Goal: Task Accomplishment & Management: Manage account settings

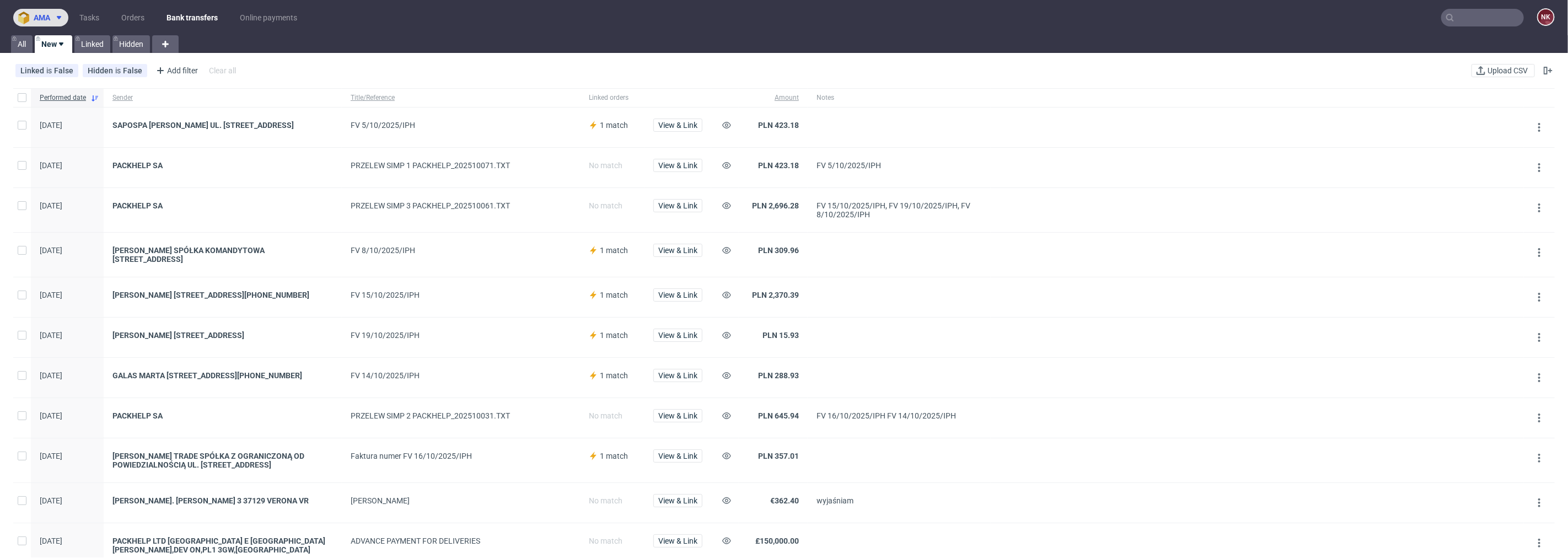
click at [61, 10] on button "ama" at bounding box center [41, 17] width 55 height 18
click at [97, 15] on link "Tasks" at bounding box center [89, 17] width 33 height 18
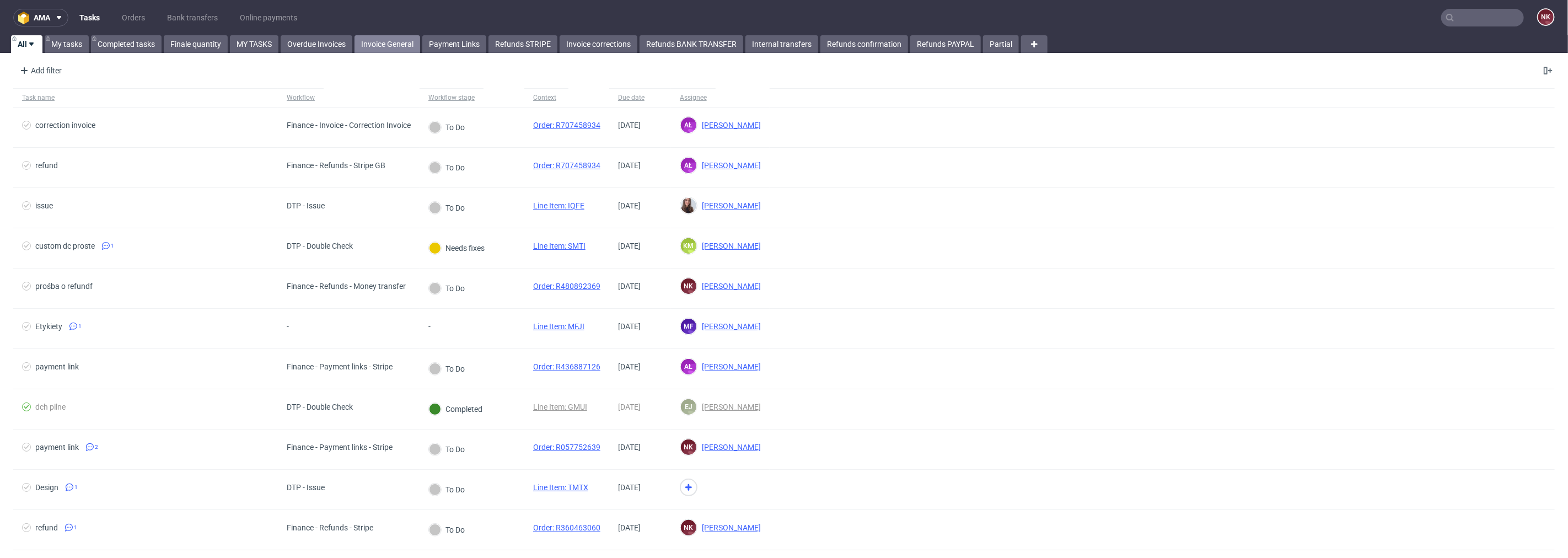
click at [387, 45] on link "Invoice General" at bounding box center [387, 44] width 66 height 18
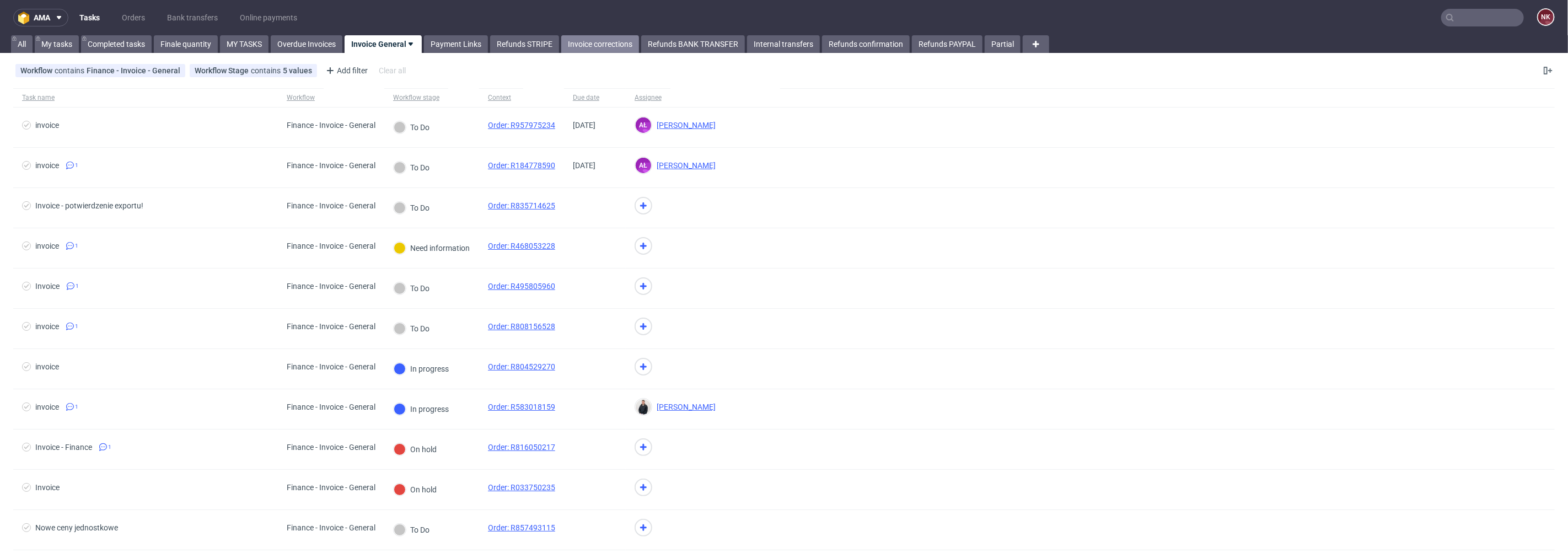
click at [618, 43] on link "Invoice corrections" at bounding box center [600, 44] width 78 height 18
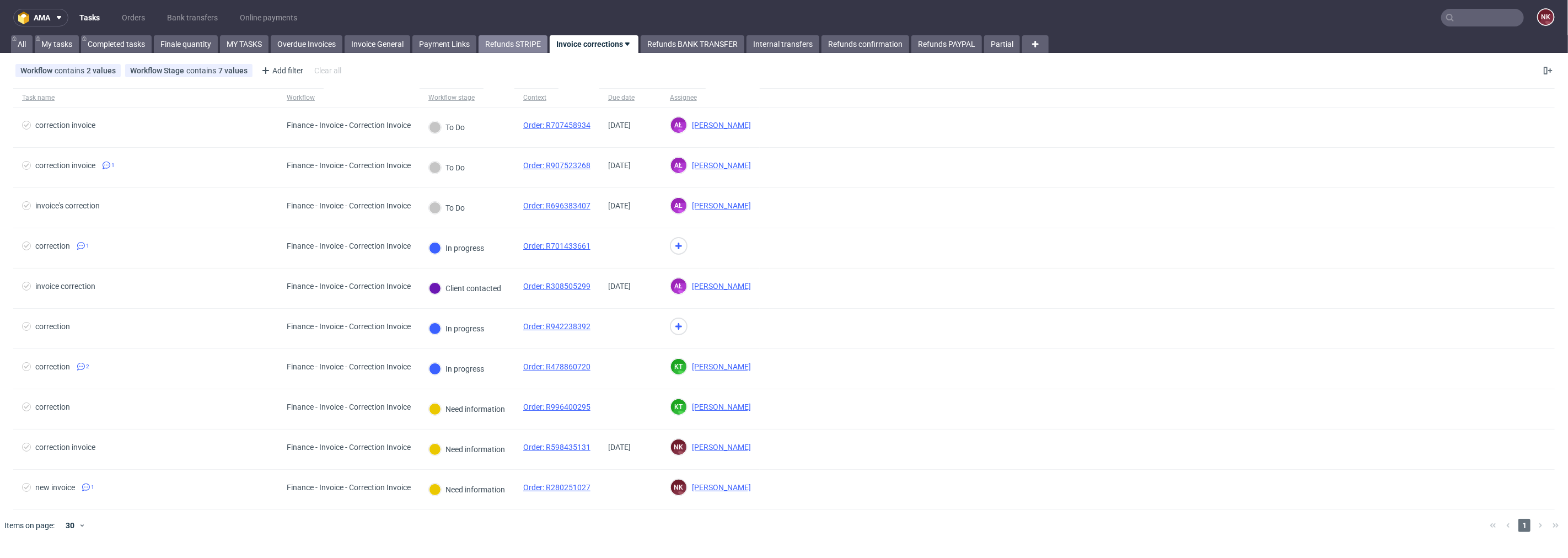
click at [510, 48] on link "Refunds STRIPE" at bounding box center [513, 44] width 69 height 18
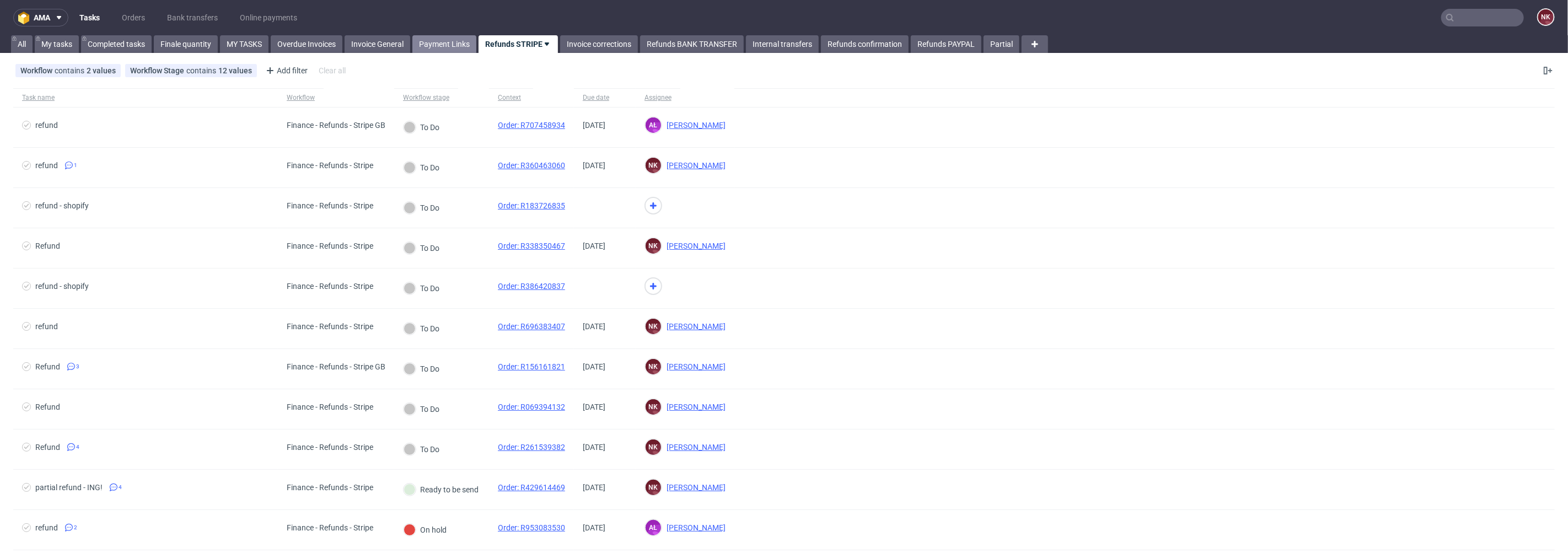
click at [456, 42] on link "Payment Links" at bounding box center [444, 44] width 64 height 18
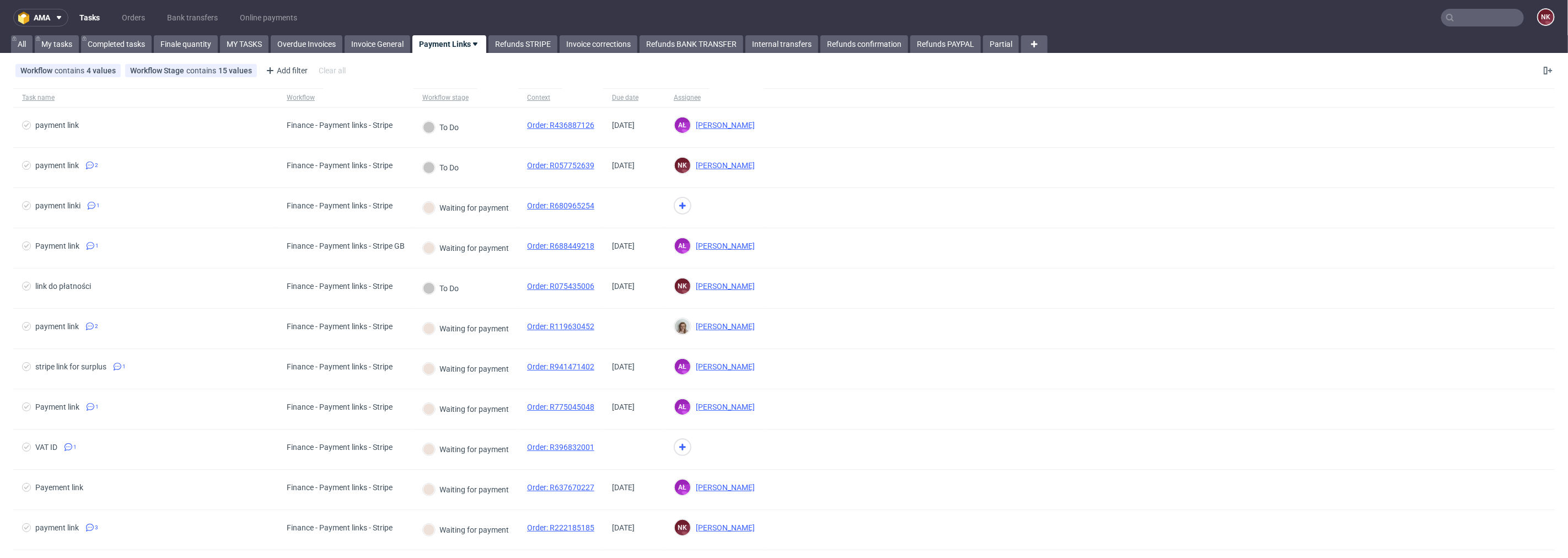
click at [139, 8] on nav "ama Tasks Orders Bank transfers Online payments NK" at bounding box center [784, 18] width 1568 height 35
click at [138, 16] on link "Orders" at bounding box center [133, 17] width 37 height 18
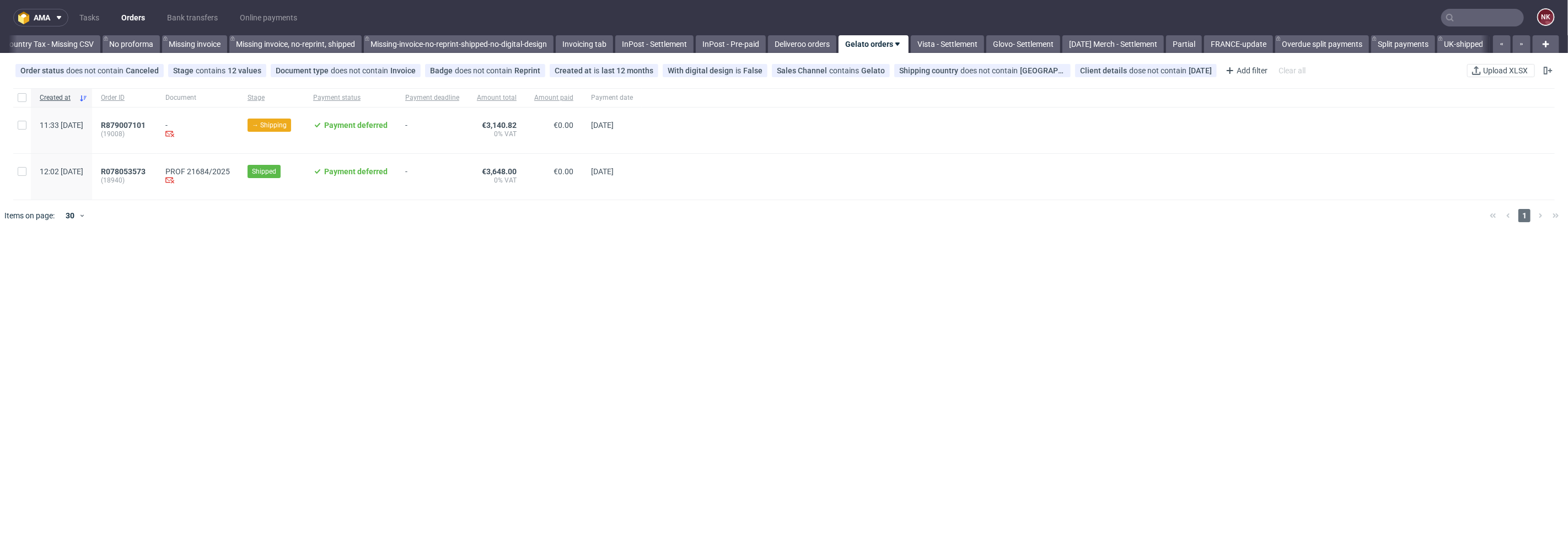
scroll to position [0, 1539]
click at [156, 117] on div "R879007101 (19008)" at bounding box center [124, 130] width 65 height 46
click at [145, 123] on span "R879007101" at bounding box center [123, 125] width 44 height 9
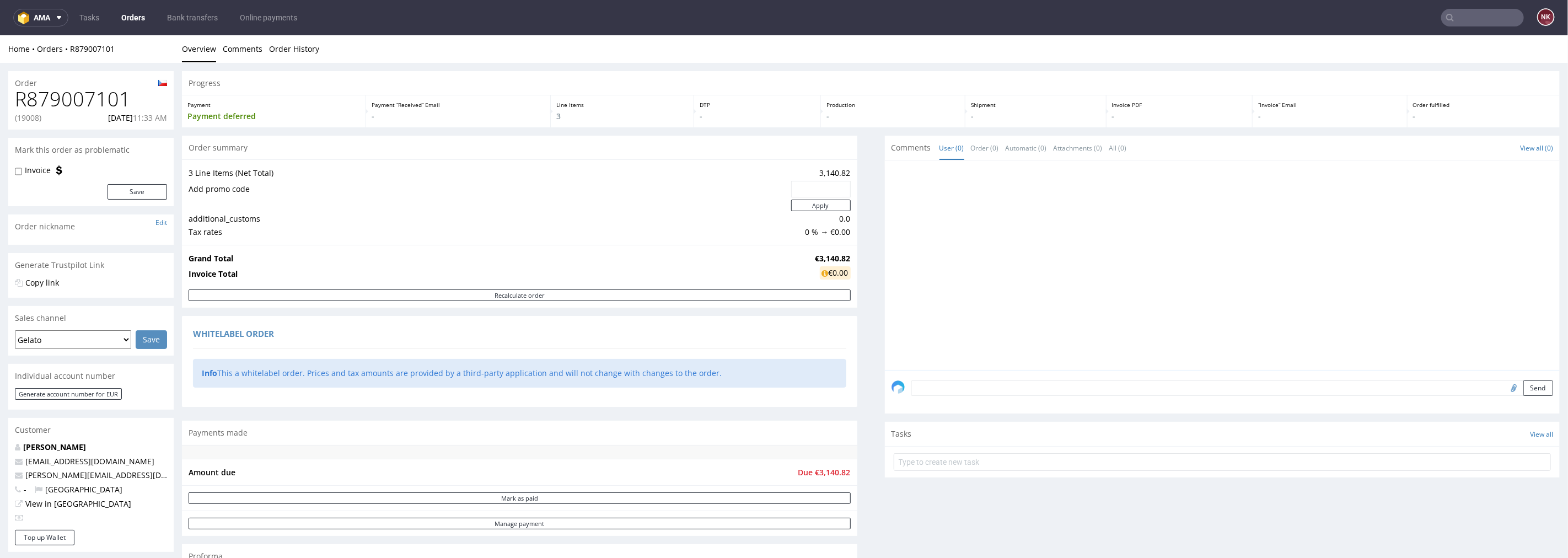
click at [79, 102] on h1 "R879007101" at bounding box center [91, 99] width 152 height 22
copy h1 "R879007101"
click at [29, 117] on p "(19008)" at bounding box center [27, 117] width 26 height 11
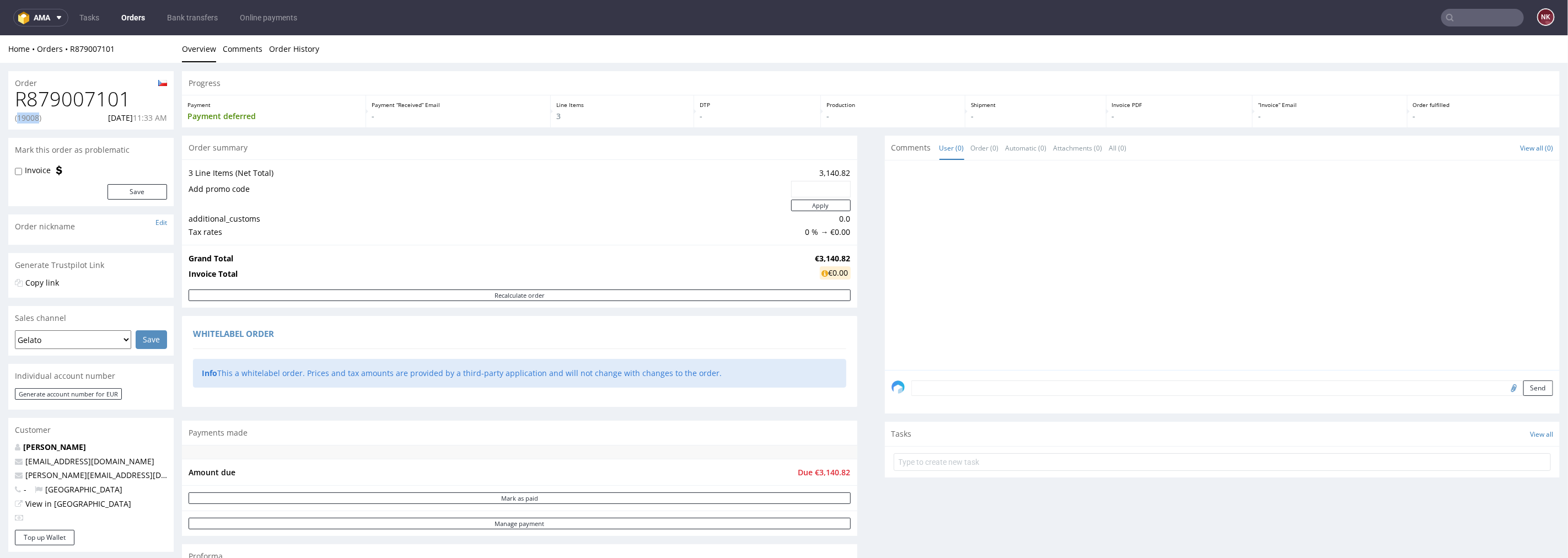
copy p "19008"
click at [134, 22] on link "Orders" at bounding box center [133, 17] width 37 height 18
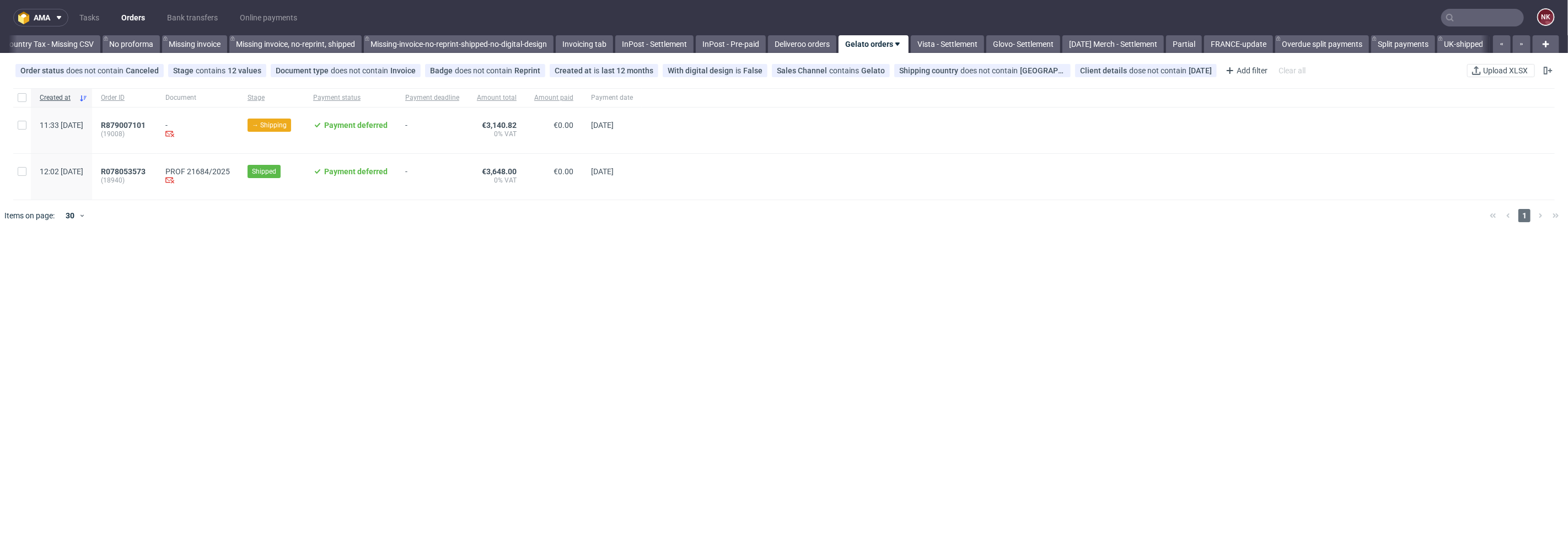
scroll to position [0, 1539]
click at [145, 172] on span "R078053573" at bounding box center [123, 171] width 44 height 9
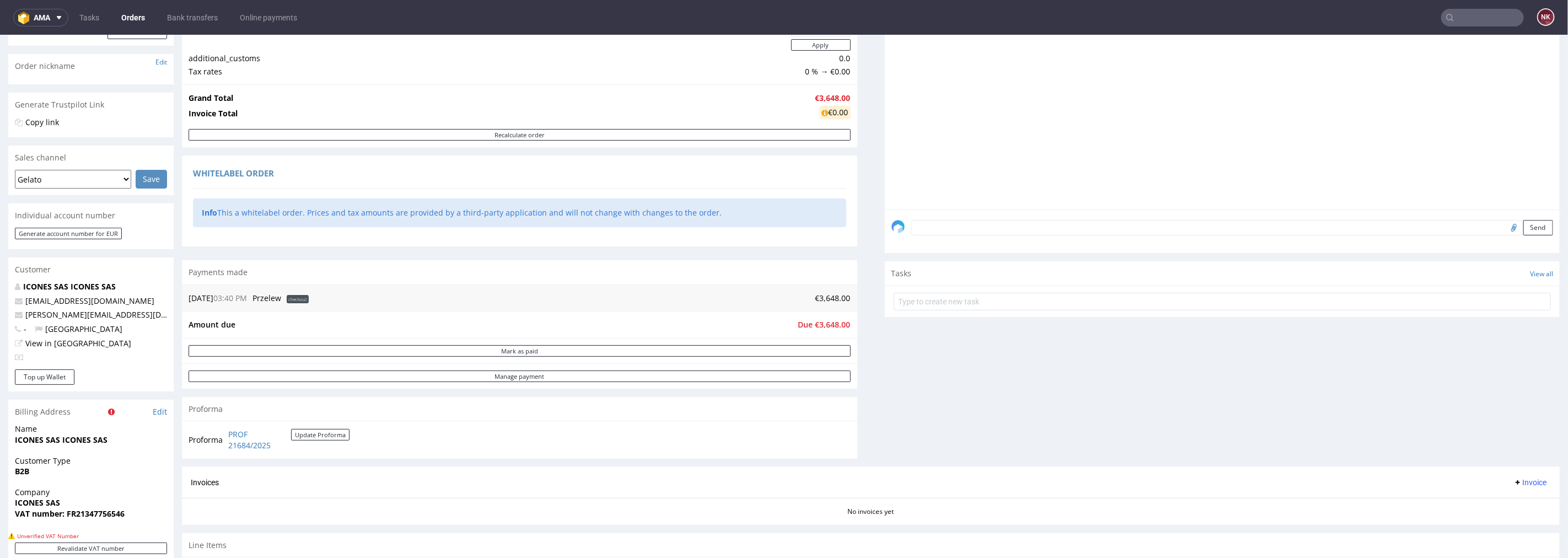
scroll to position [245, 0]
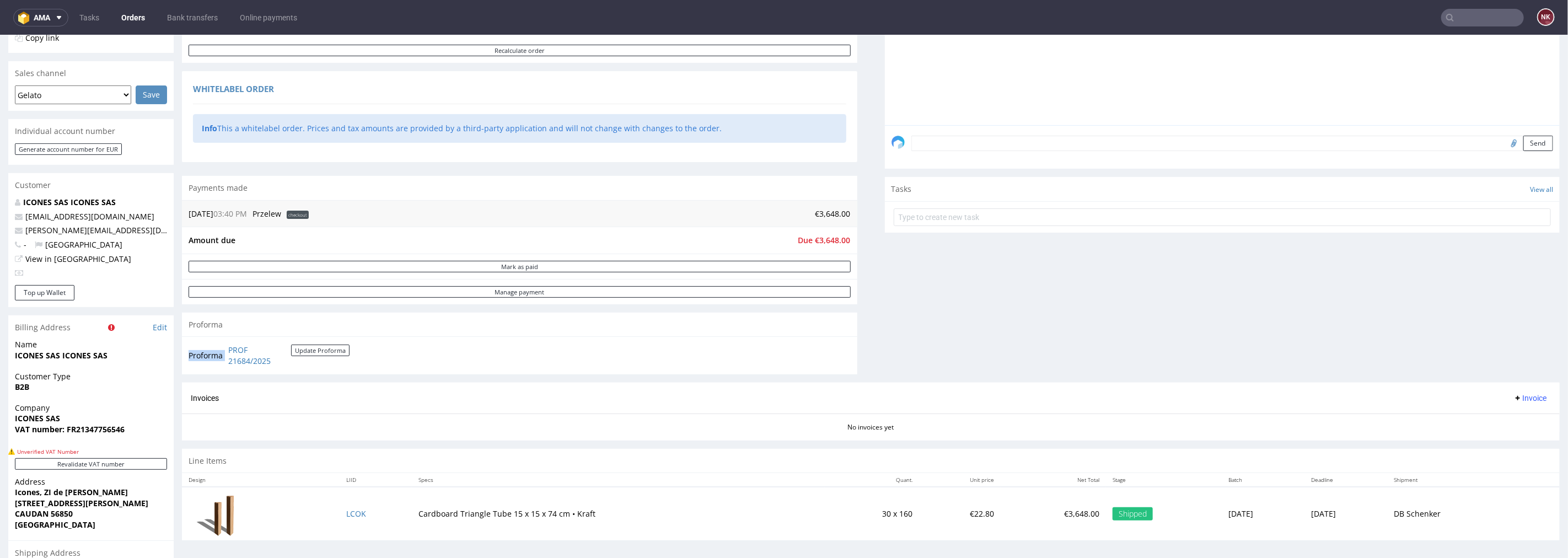
drag, startPoint x: 291, startPoint y: 360, endPoint x: 226, endPoint y: 350, distance: 65.8
click at [226, 350] on td "PROF 21684/2025 Update Proforma" at bounding box center [287, 354] width 124 height 24
copy tbody "Proforma"
click at [108, 470] on div "Revalidate VAT number" at bounding box center [91, 467] width 166 height 18
click at [108, 465] on button "Revalidate VAT number" at bounding box center [91, 463] width 152 height 12
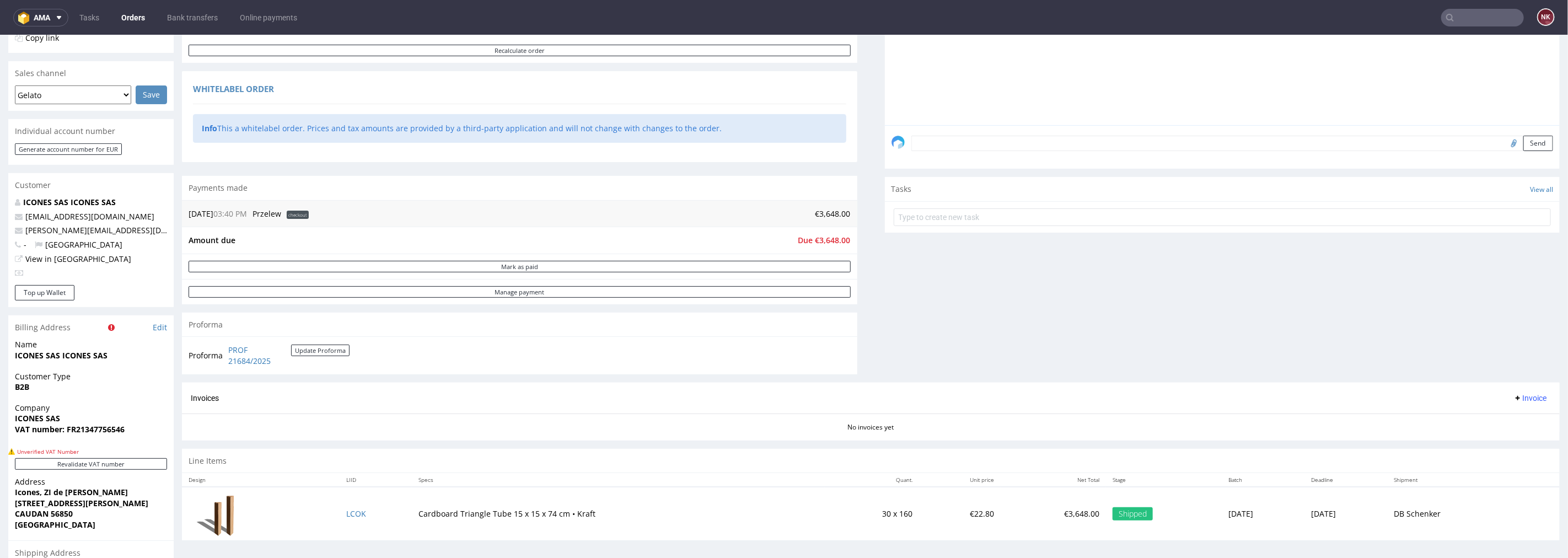
click at [813, 235] on span "Due €3,648.00" at bounding box center [825, 239] width 52 height 10
click at [826, 235] on span "Due €3,648.00" at bounding box center [825, 239] width 52 height 10
click at [1513, 393] on span "Invoice" at bounding box center [1530, 397] width 33 height 9
click at [1516, 441] on span "Upload" at bounding box center [1511, 441] width 54 height 11
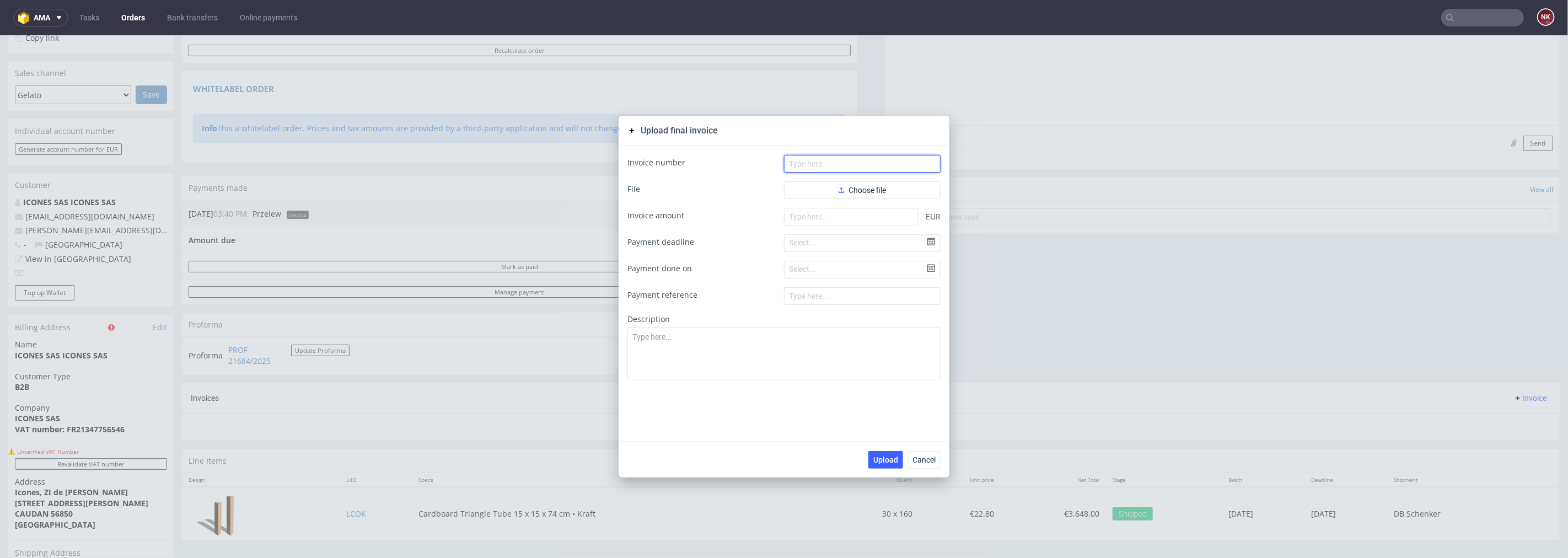
click at [824, 161] on input "text" at bounding box center [862, 163] width 156 height 18
paste input "3 648,00"
type input "3 648,00"
click at [837, 229] on form "Invoice number 3 648,00 File Choose file Invoice amount EUR Payment deadline Se…" at bounding box center [784, 267] width 313 height 225
click at [835, 223] on input "number" at bounding box center [851, 216] width 135 height 18
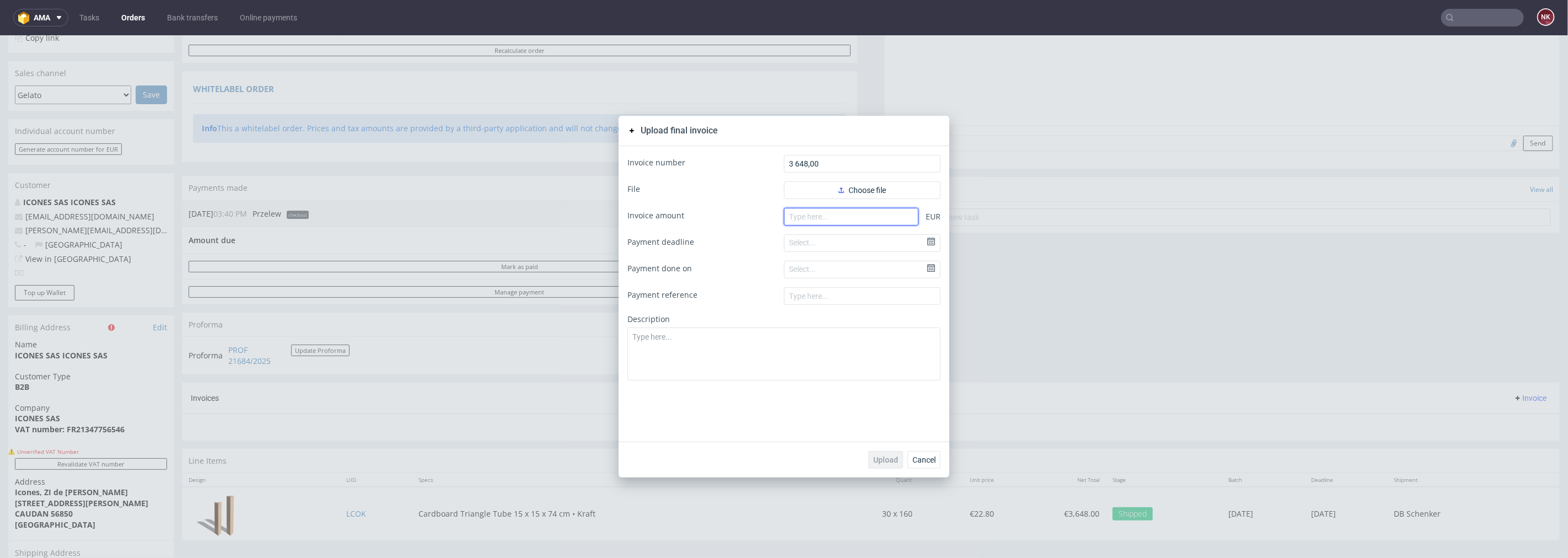
paste input "3648.00"
type input "3648.00"
click at [850, 193] on span "Choose file" at bounding box center [863, 189] width 47 height 8
drag, startPoint x: 829, startPoint y: 162, endPoint x: 742, endPoint y: 162, distance: 87.0
click at [742, 162] on div "Invoice number 3 648,00" at bounding box center [784, 163] width 313 height 18
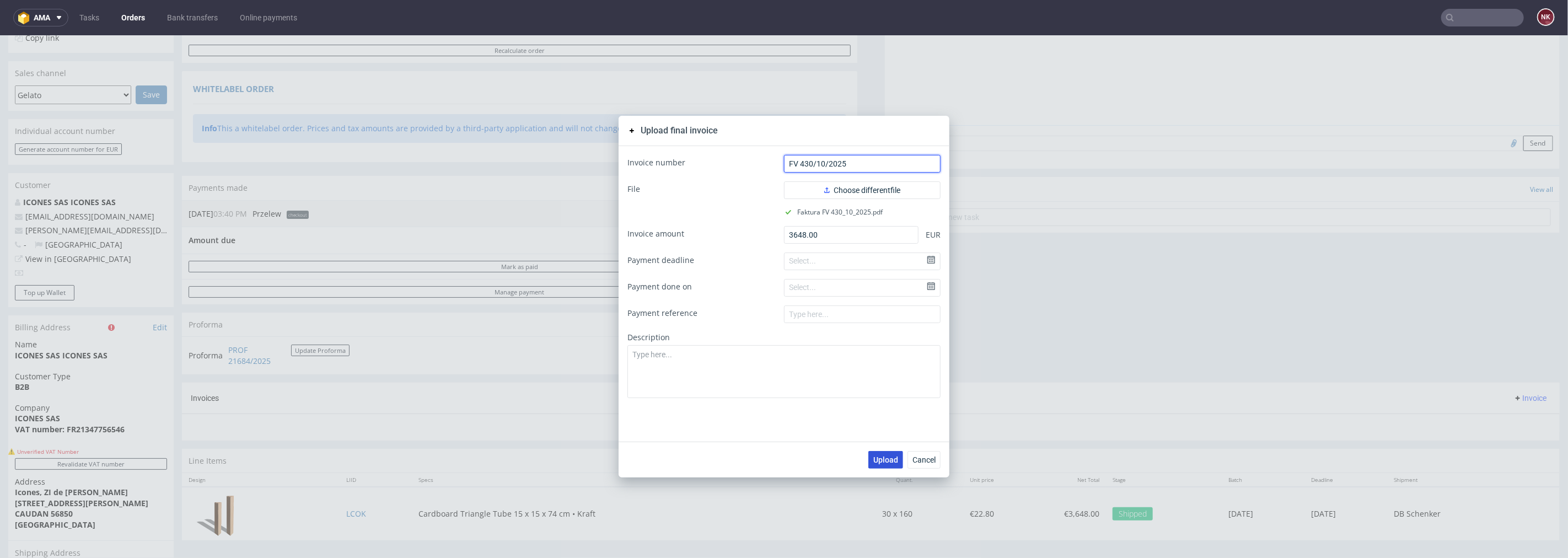
type input "FV 430/10/2025"
click at [875, 459] on span "Upload" at bounding box center [886, 459] width 25 height 8
click at [916, 459] on span "Cancel" at bounding box center [924, 459] width 23 height 8
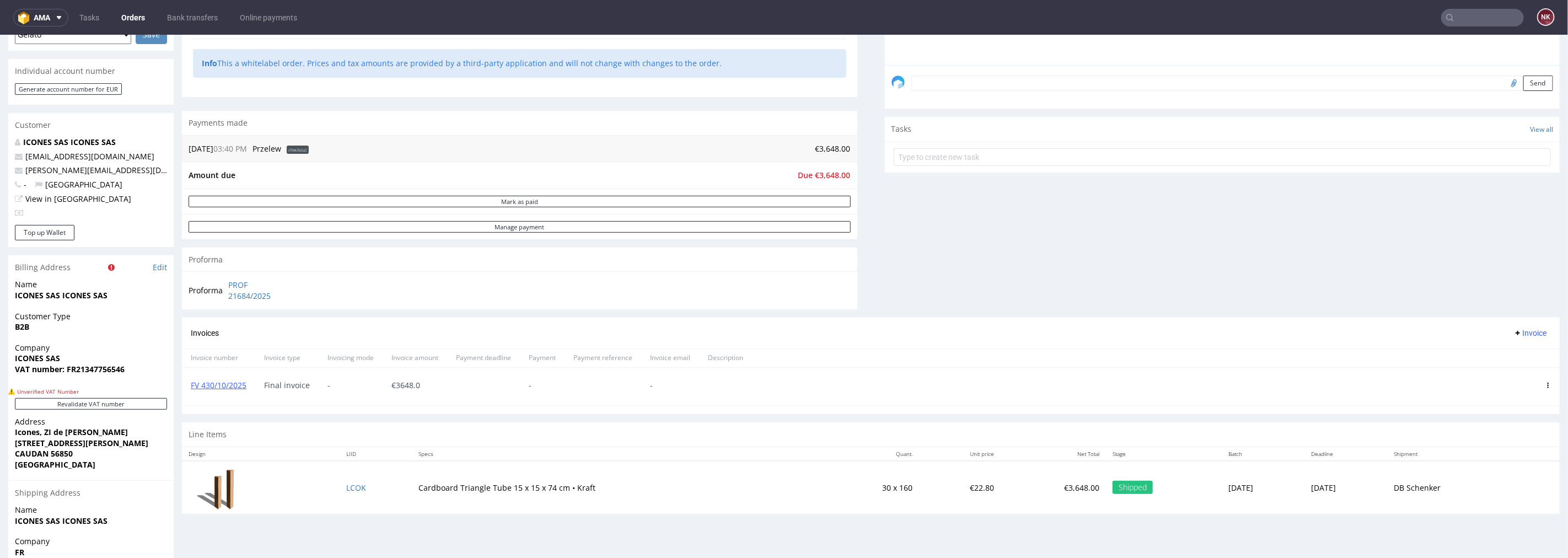
scroll to position [306, 0]
click at [234, 384] on link "FV 430/10/2025" at bounding box center [218, 383] width 55 height 10
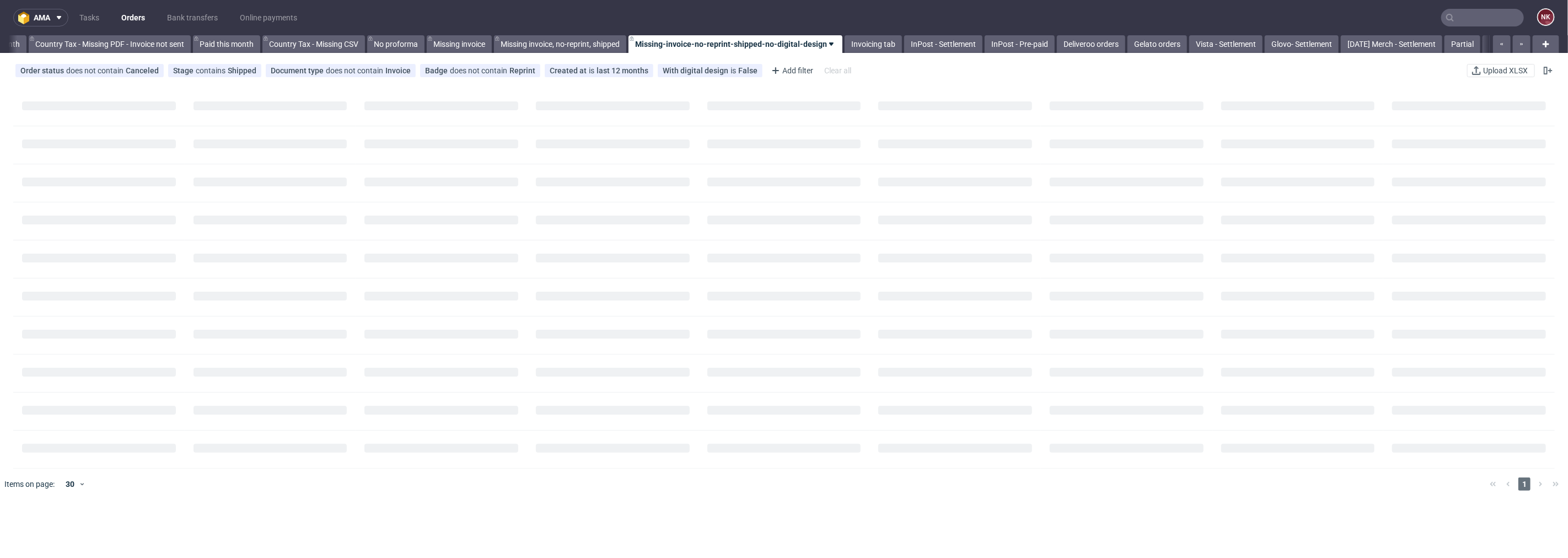
scroll to position [0, 1247]
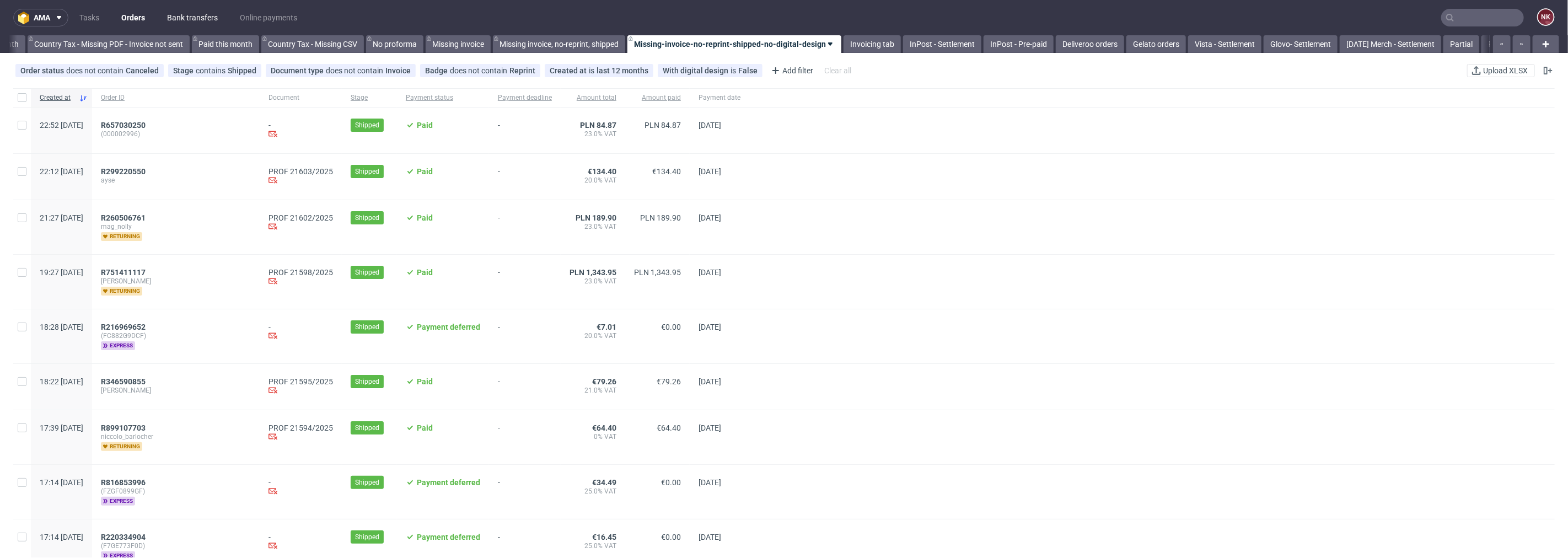
click at [205, 10] on link "Bank transfers" at bounding box center [192, 17] width 64 height 18
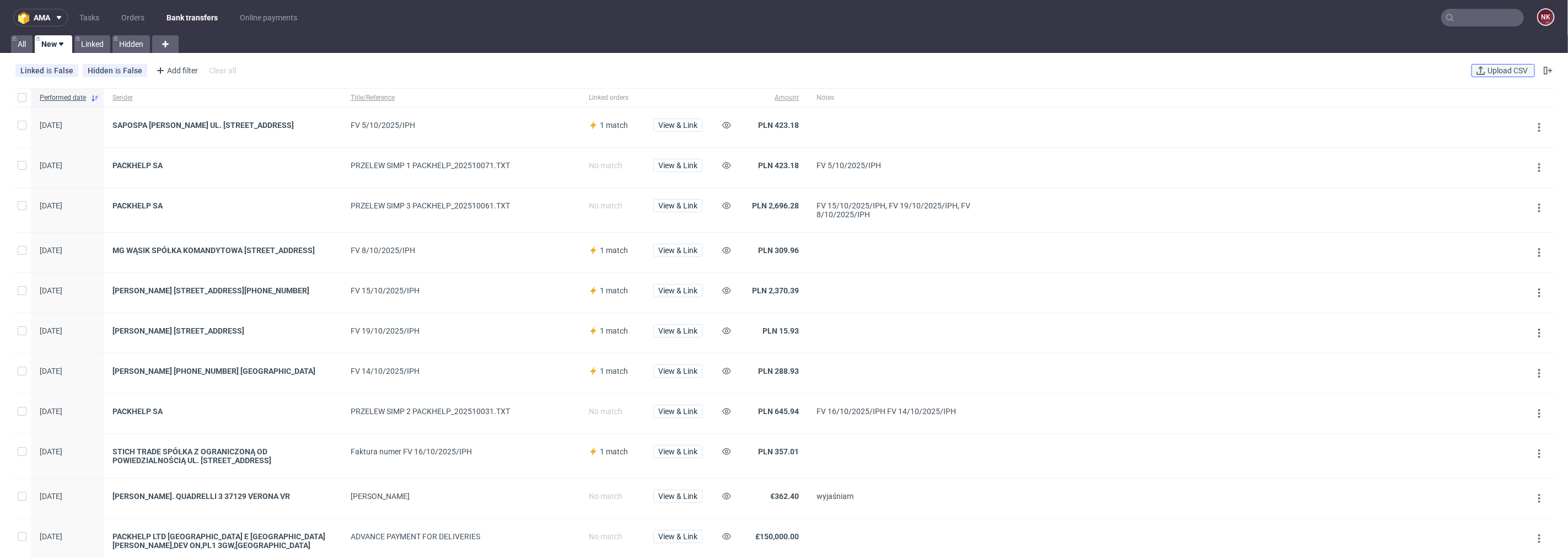
click at [1507, 68] on span "Upload CSV" at bounding box center [1507, 71] width 44 height 8
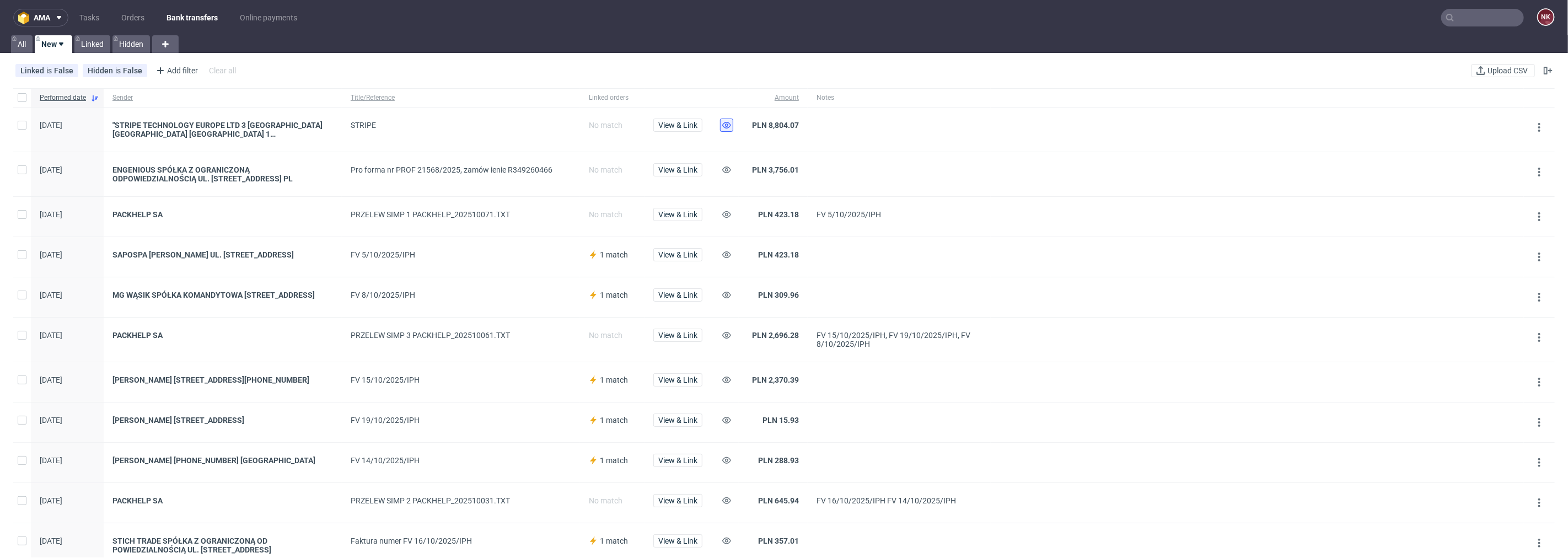
click at [723, 124] on use at bounding box center [727, 125] width 9 height 7
drag, startPoint x: 417, startPoint y: 298, endPoint x: 342, endPoint y: 299, distance: 75.0
click at [342, 299] on div "FV 8/10/2025/IPH" at bounding box center [461, 297] width 238 height 40
copy div "FV 8/10/2025/IPH"
drag, startPoint x: 421, startPoint y: 390, endPoint x: 345, endPoint y: 391, distance: 76.0
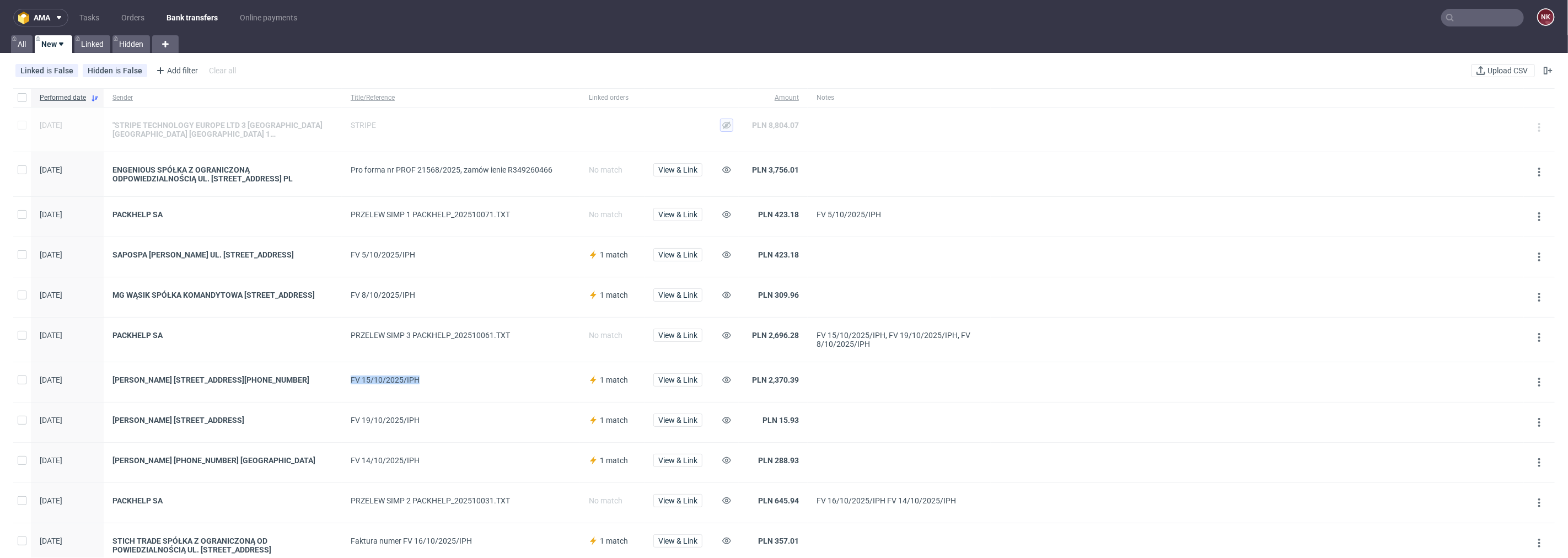
click at [345, 391] on div "FV 15/10/2025/IPH" at bounding box center [461, 382] width 238 height 40
copy div "FV 15/10/2025/IPH"
click at [732, 386] on button at bounding box center [727, 380] width 13 height 13
click at [726, 210] on icon at bounding box center [727, 214] width 9 height 9
click at [724, 257] on icon at bounding box center [727, 254] width 9 height 9
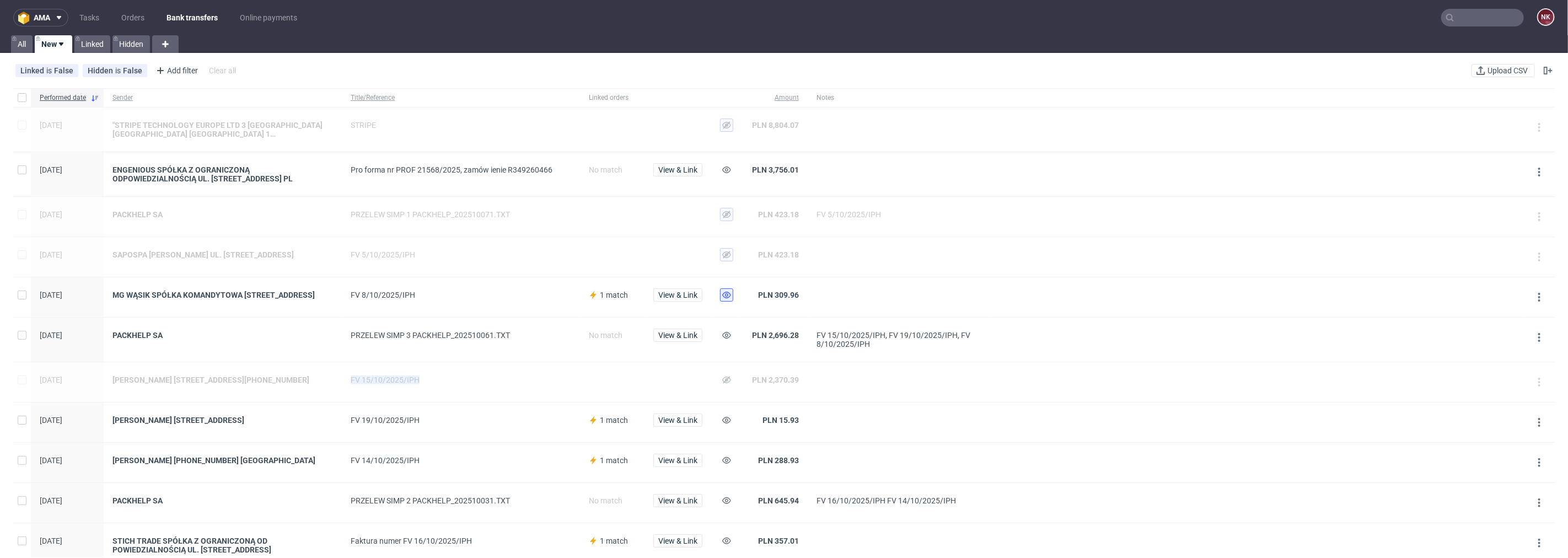
click at [726, 299] on icon at bounding box center [727, 295] width 9 height 9
click at [726, 340] on icon at bounding box center [727, 335] width 9 height 9
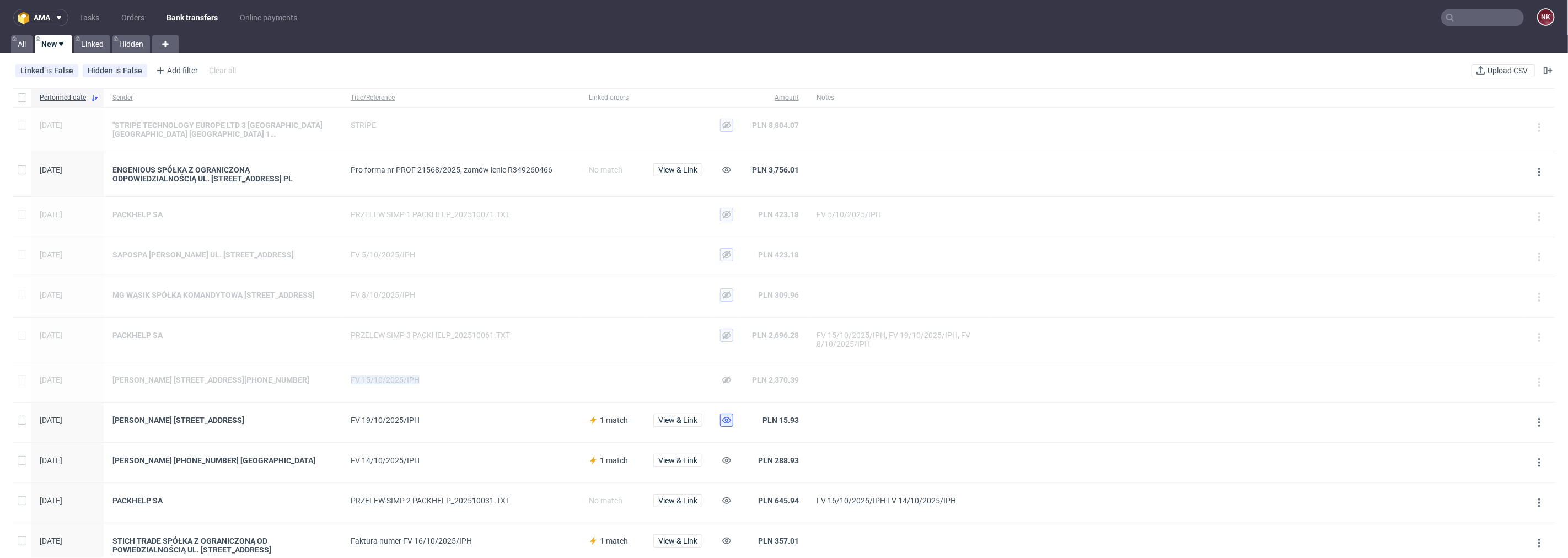
click at [730, 424] on icon at bounding box center [727, 420] width 9 height 9
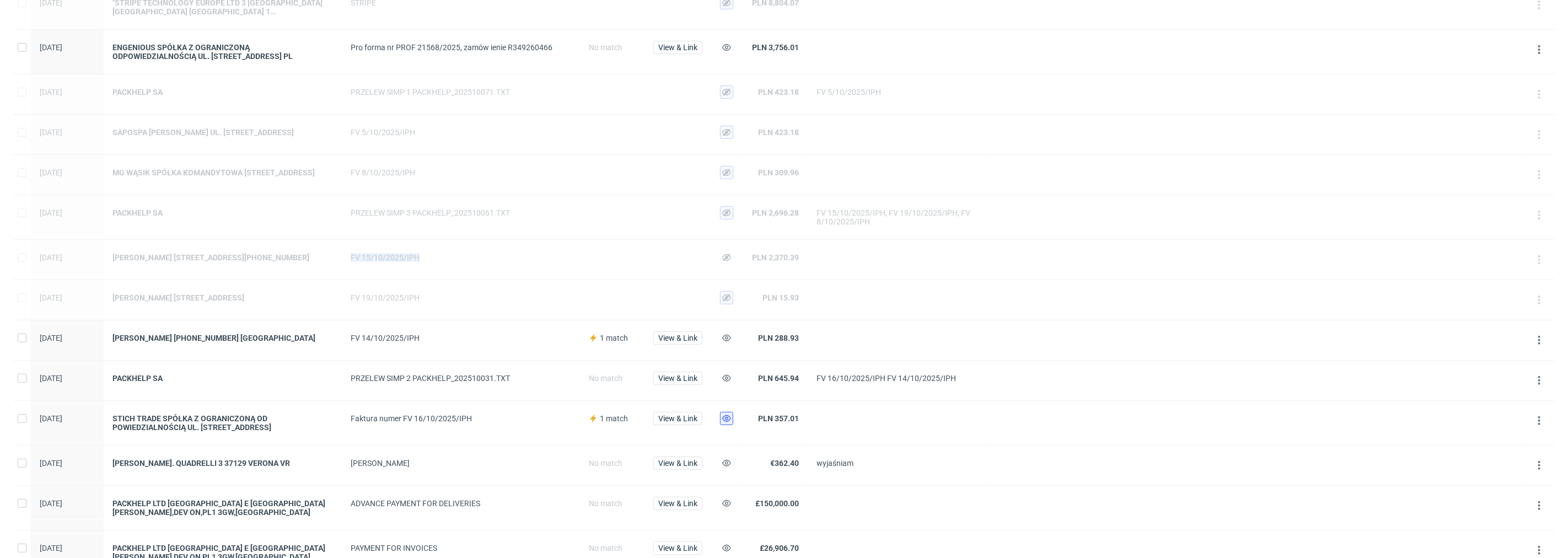
click at [730, 422] on use at bounding box center [727, 418] width 9 height 7
click at [726, 382] on use at bounding box center [727, 378] width 9 height 7
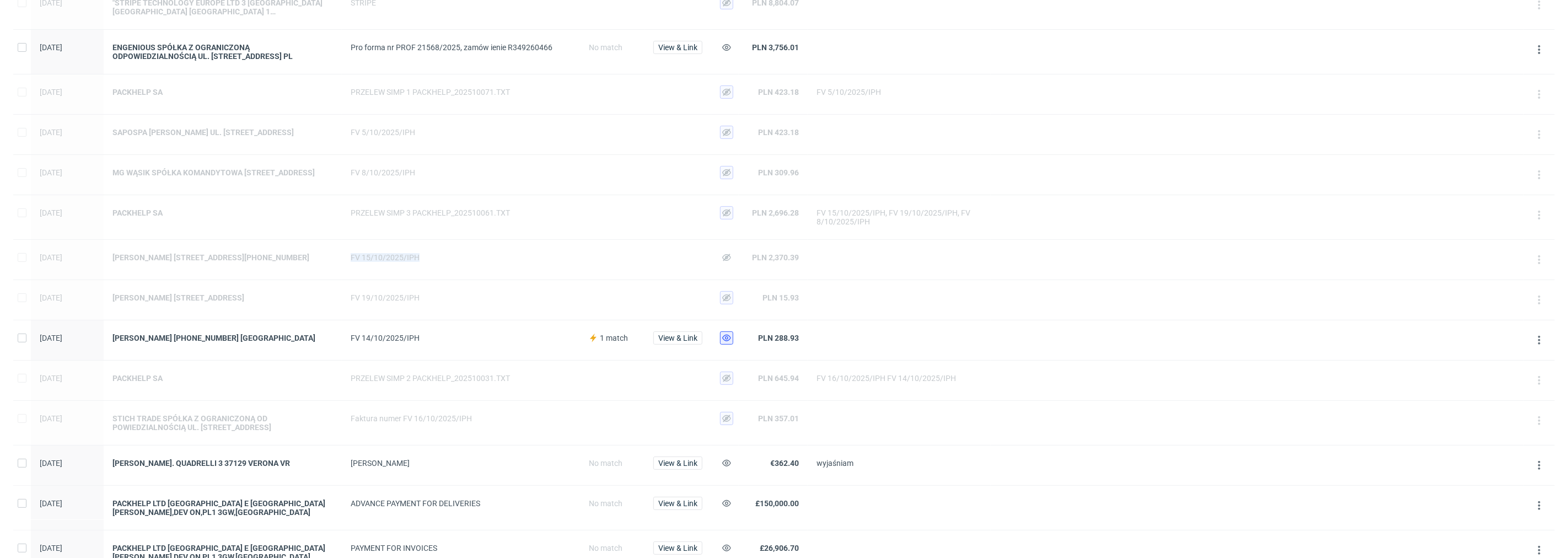
click at [726, 342] on icon at bounding box center [727, 338] width 9 height 9
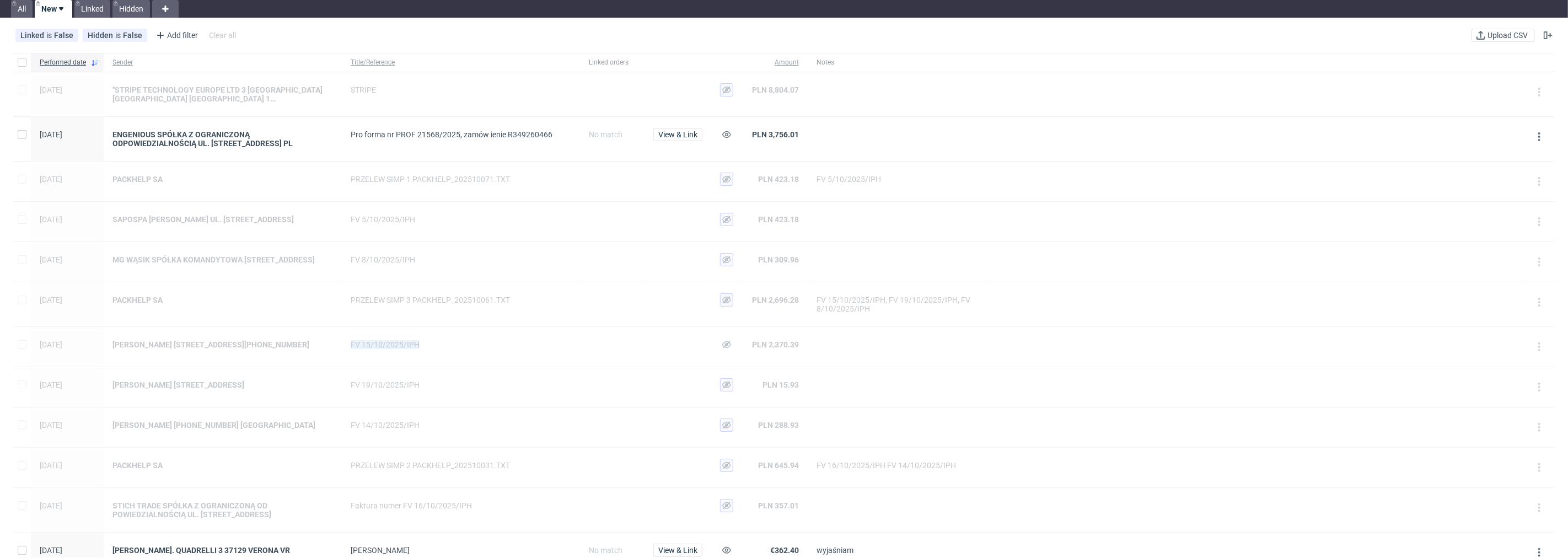
scroll to position [0, 0]
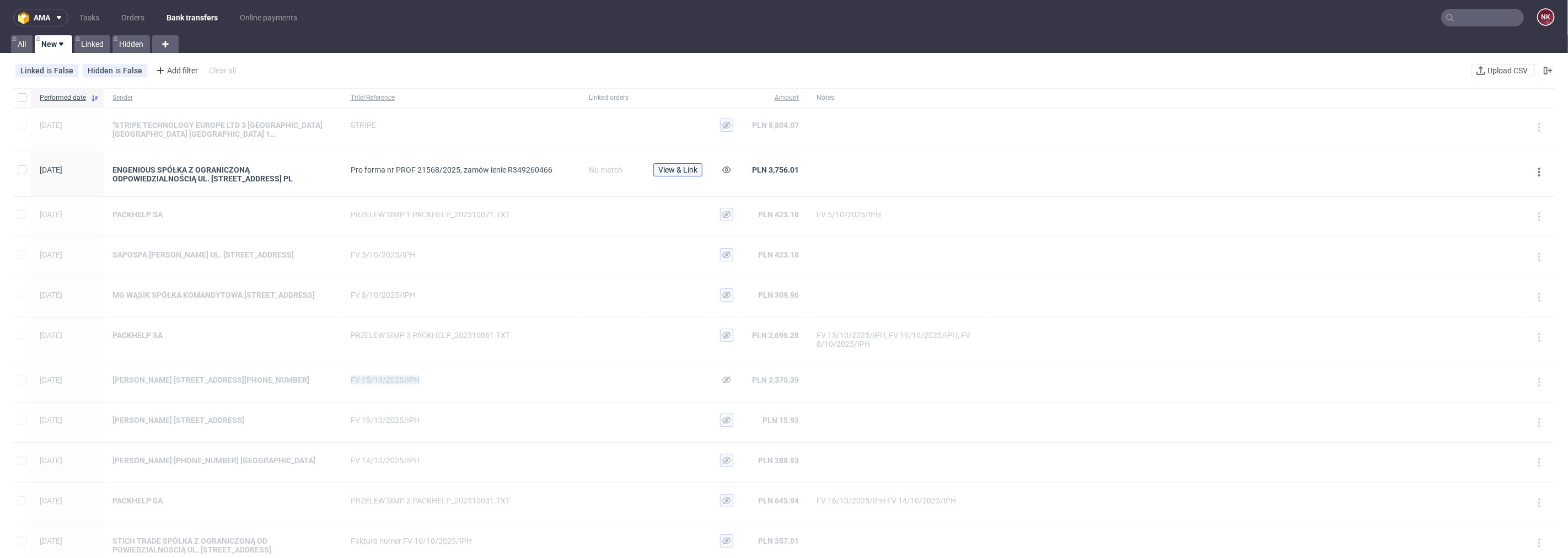
click at [681, 172] on span "View & Link" at bounding box center [677, 170] width 39 height 8
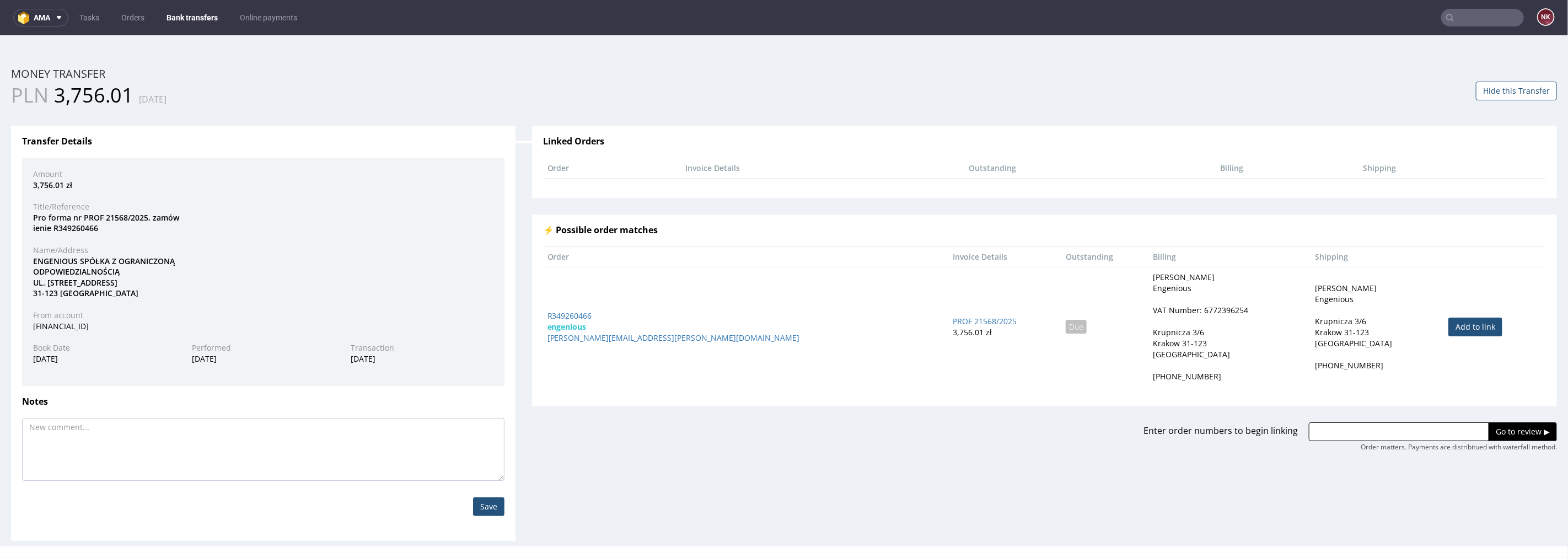
click at [1448, 326] on link "Add to link" at bounding box center [1475, 326] width 54 height 19
type input "R349260466"
click at [1505, 430] on input "Go to review ▶" at bounding box center [1523, 431] width 68 height 19
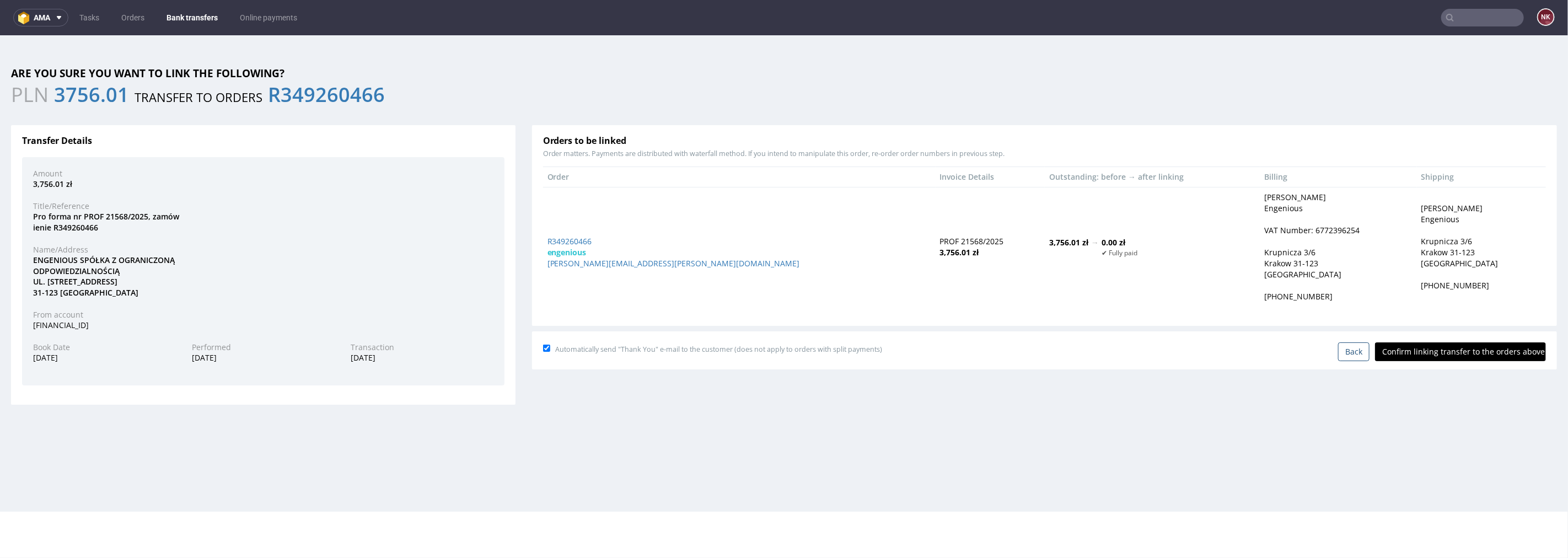
click at [1450, 360] on input "Confirm linking transfer to the orders above" at bounding box center [1460, 351] width 171 height 19
type input "In progress..."
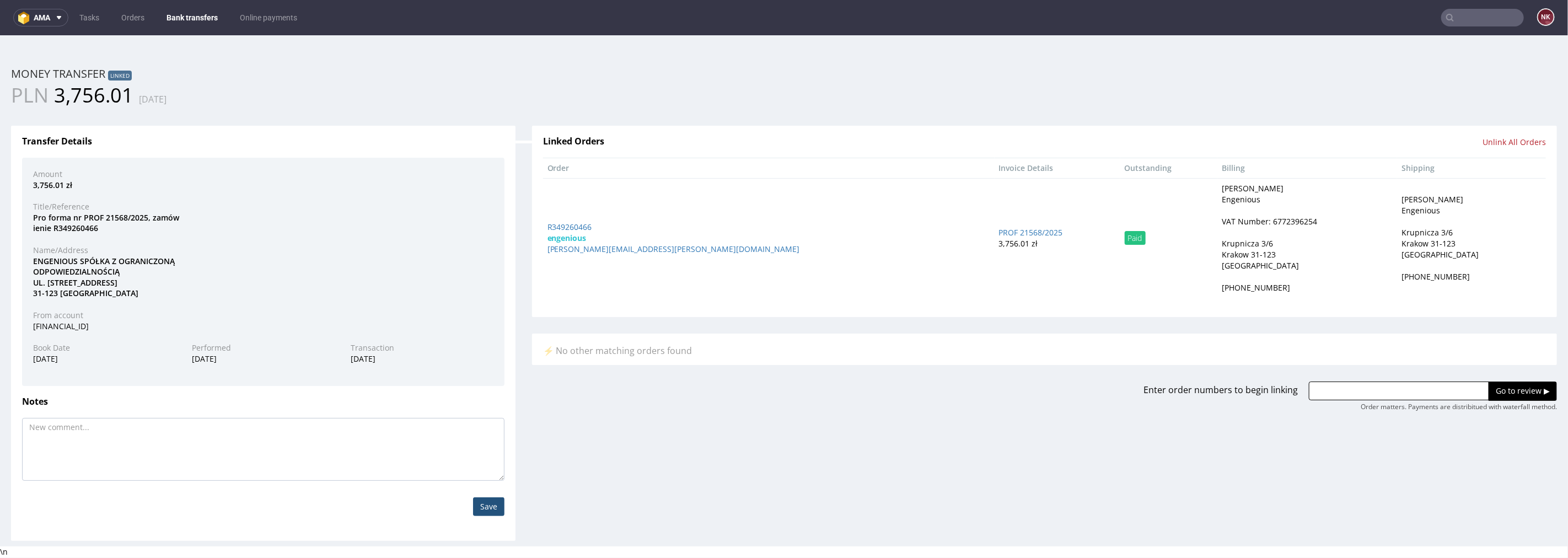
click at [183, 9] on link "Bank transfers" at bounding box center [192, 17] width 65 height 18
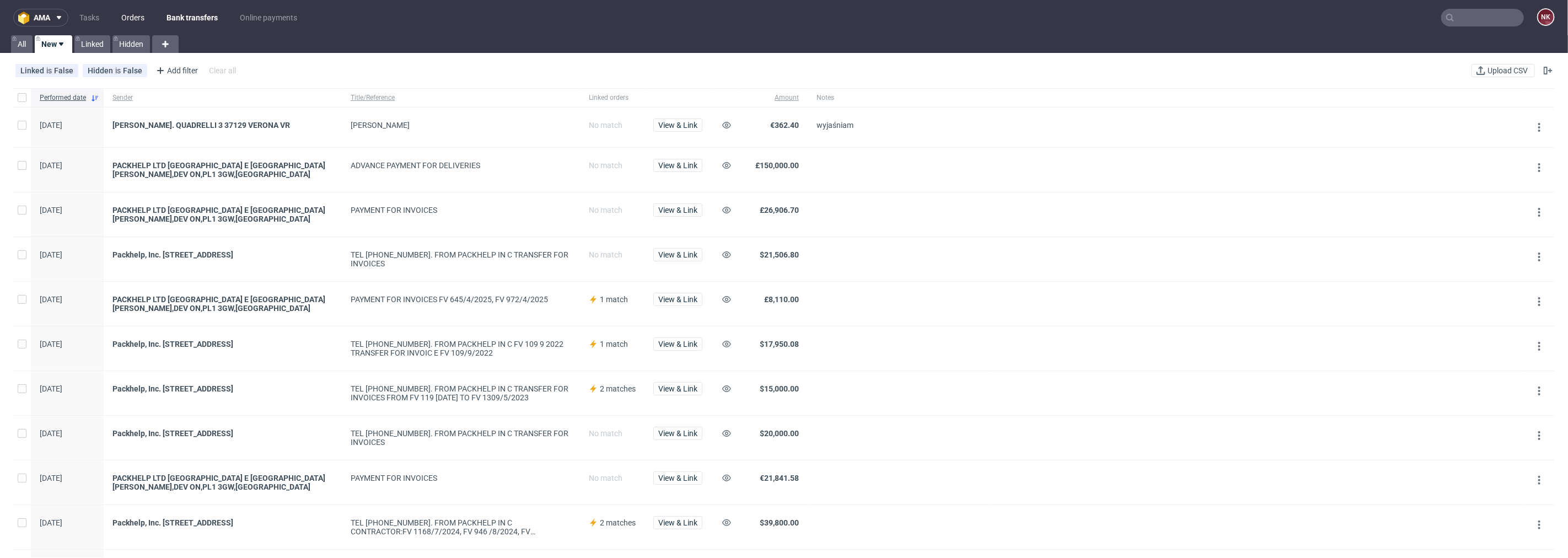
click at [138, 12] on link "Orders" at bounding box center [133, 17] width 37 height 18
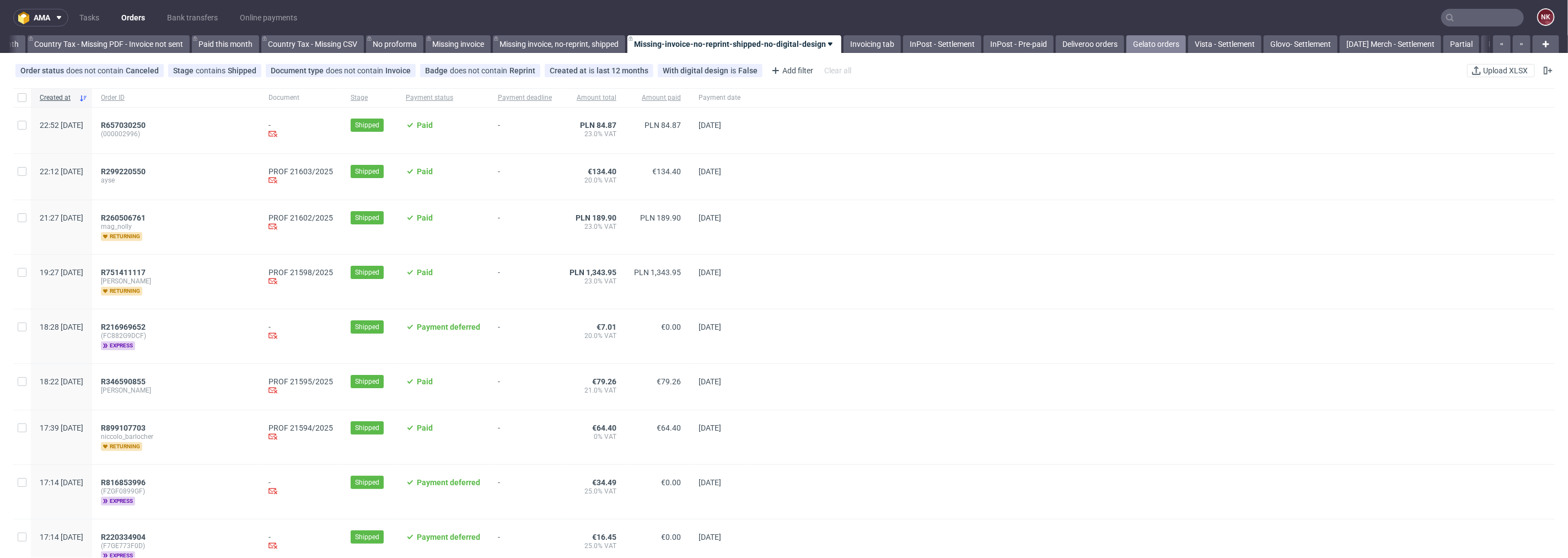
click at [1161, 44] on link "Gelato orders" at bounding box center [1156, 44] width 60 height 18
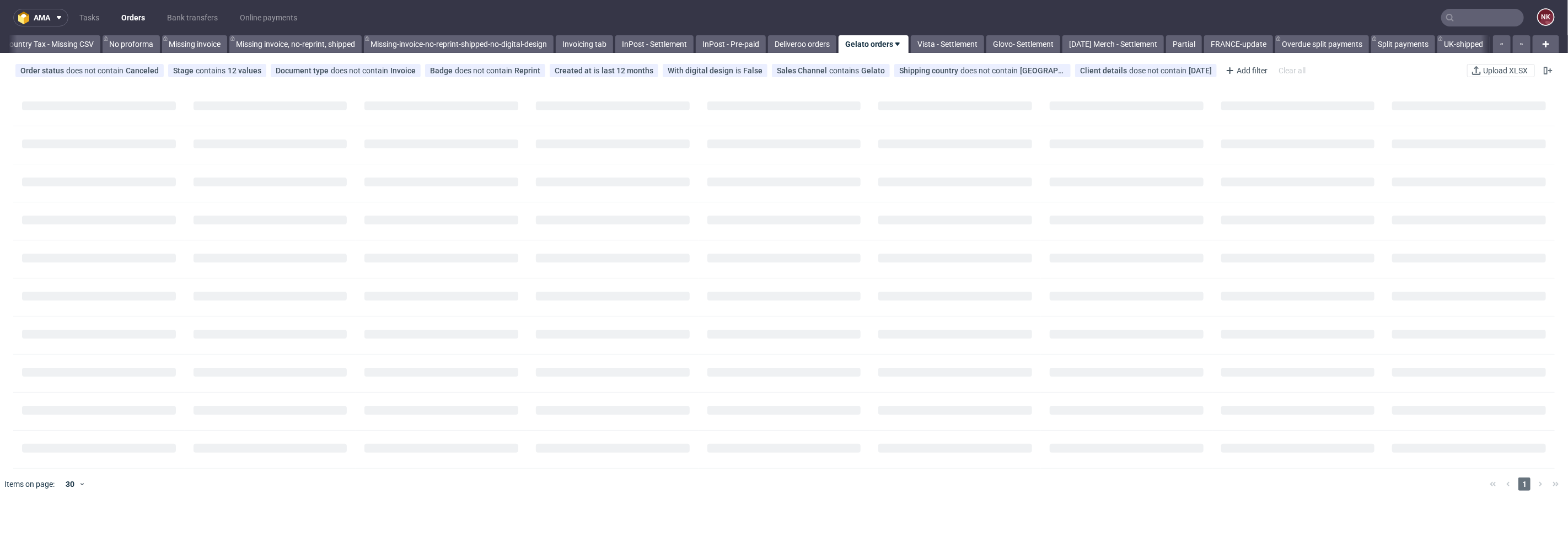
scroll to position [0, 1539]
click at [145, 125] on span "R879007101" at bounding box center [123, 125] width 44 height 9
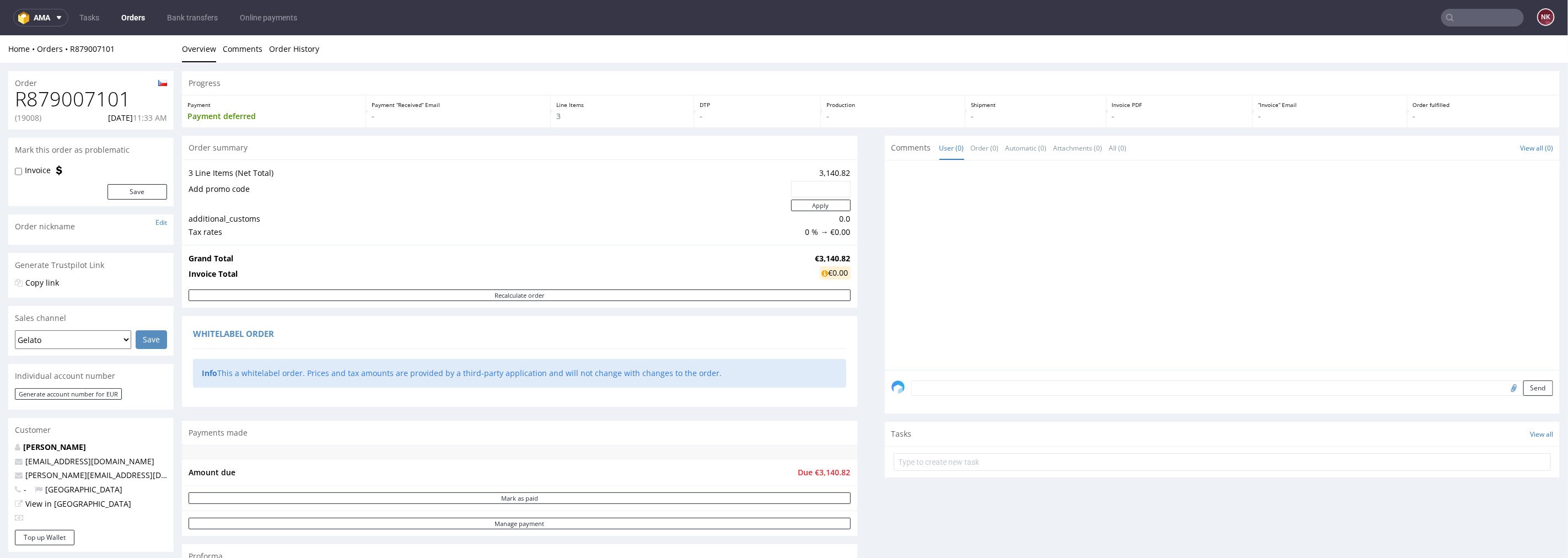
click at [962, 374] on div "Send" at bounding box center [1223, 391] width 676 height 44
click at [964, 380] on textarea at bounding box center [1232, 387] width 642 height 15
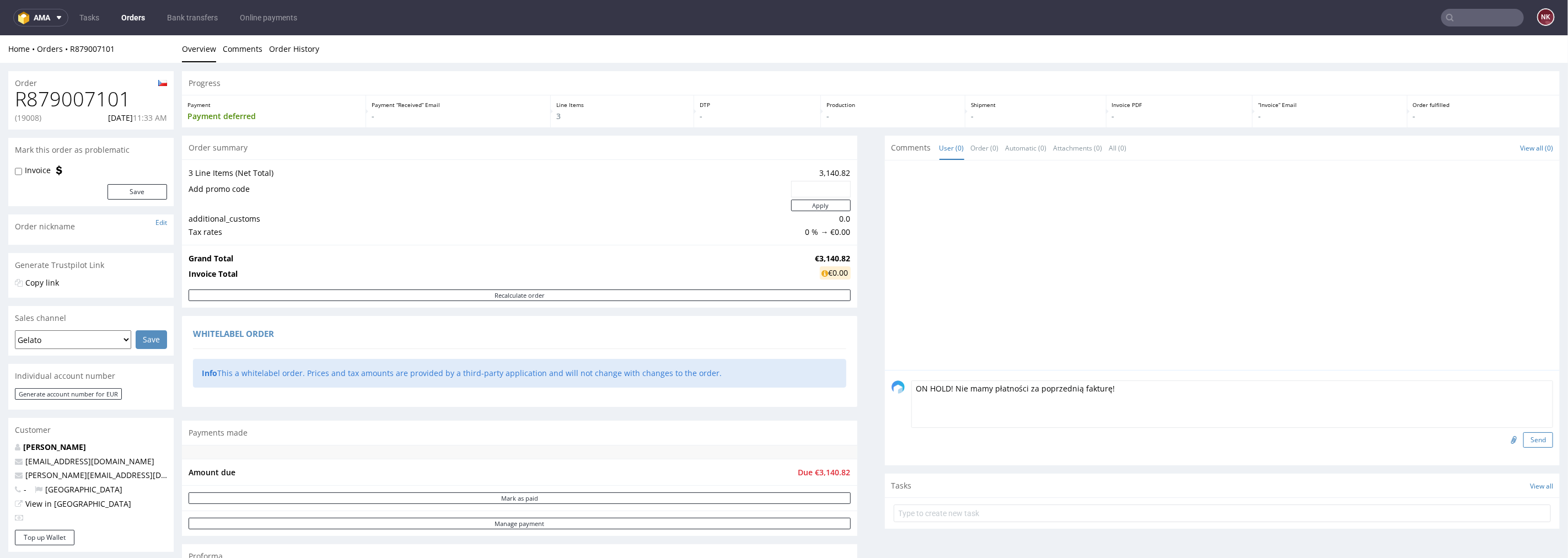
type textarea "ON HOLD! Nie mamy płatności za poprzednią fakturę!"
click at [1524, 435] on button "Send" at bounding box center [1538, 439] width 30 height 15
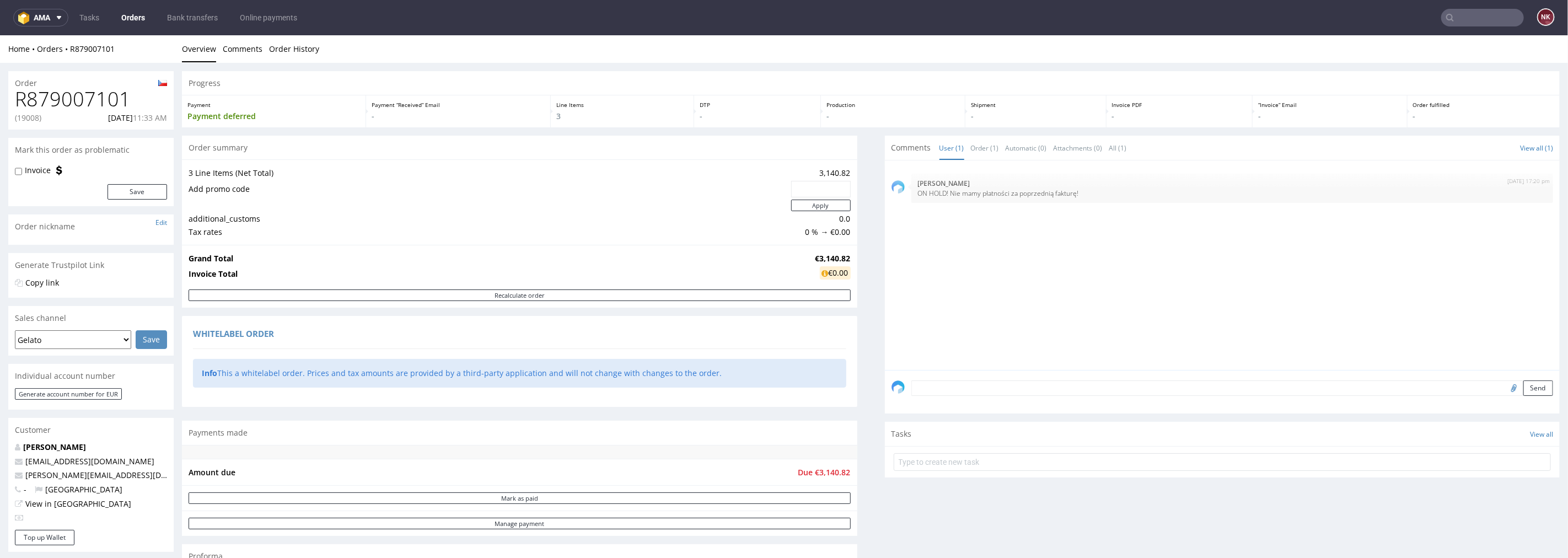
click at [33, 173] on label "Invoice" at bounding box center [38, 170] width 26 height 11
click at [22, 173] on input "Invoice" at bounding box center [18, 171] width 7 height 9
checkbox input "true"
click at [124, 194] on button "Save" at bounding box center [138, 191] width 60 height 15
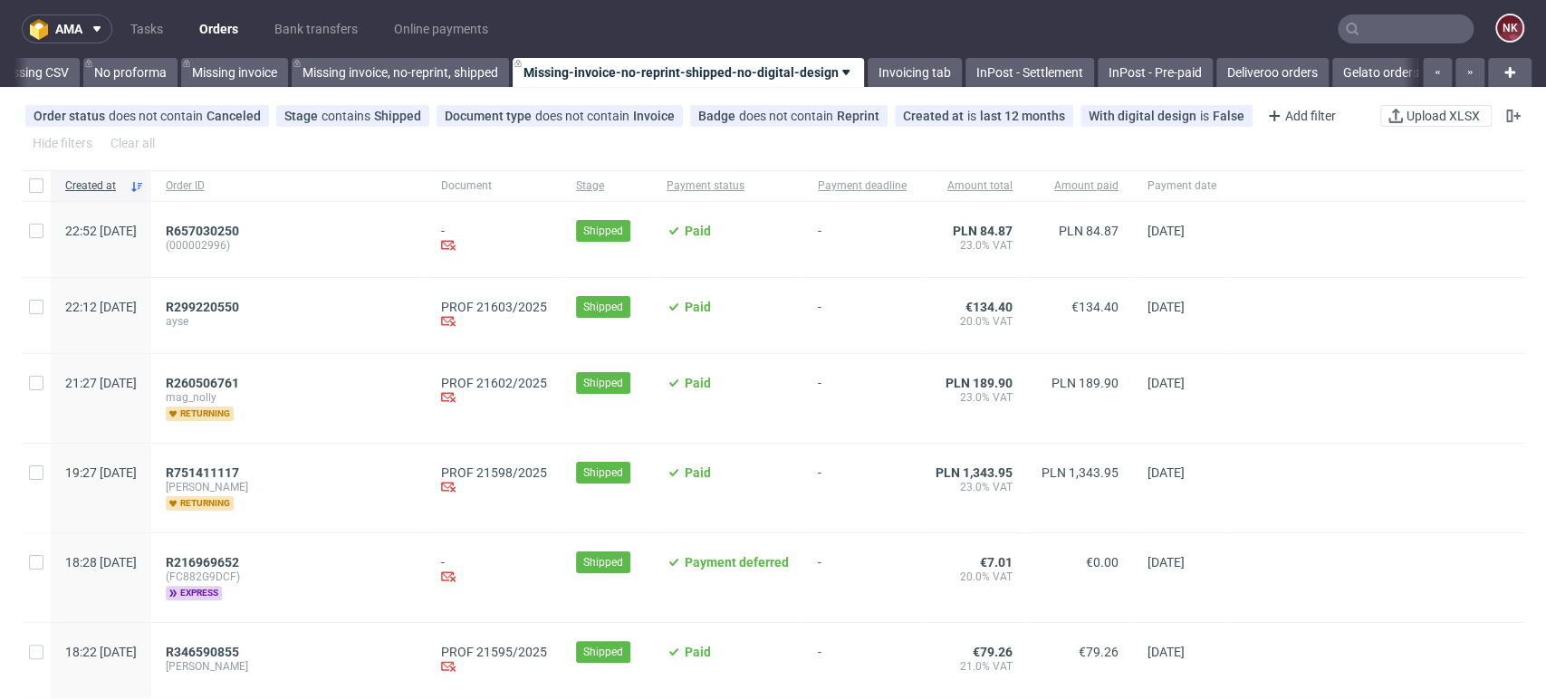
scroll to position [0, 2564]
click at [1295, 75] on link "Deliveroo orders" at bounding box center [1275, 72] width 112 height 29
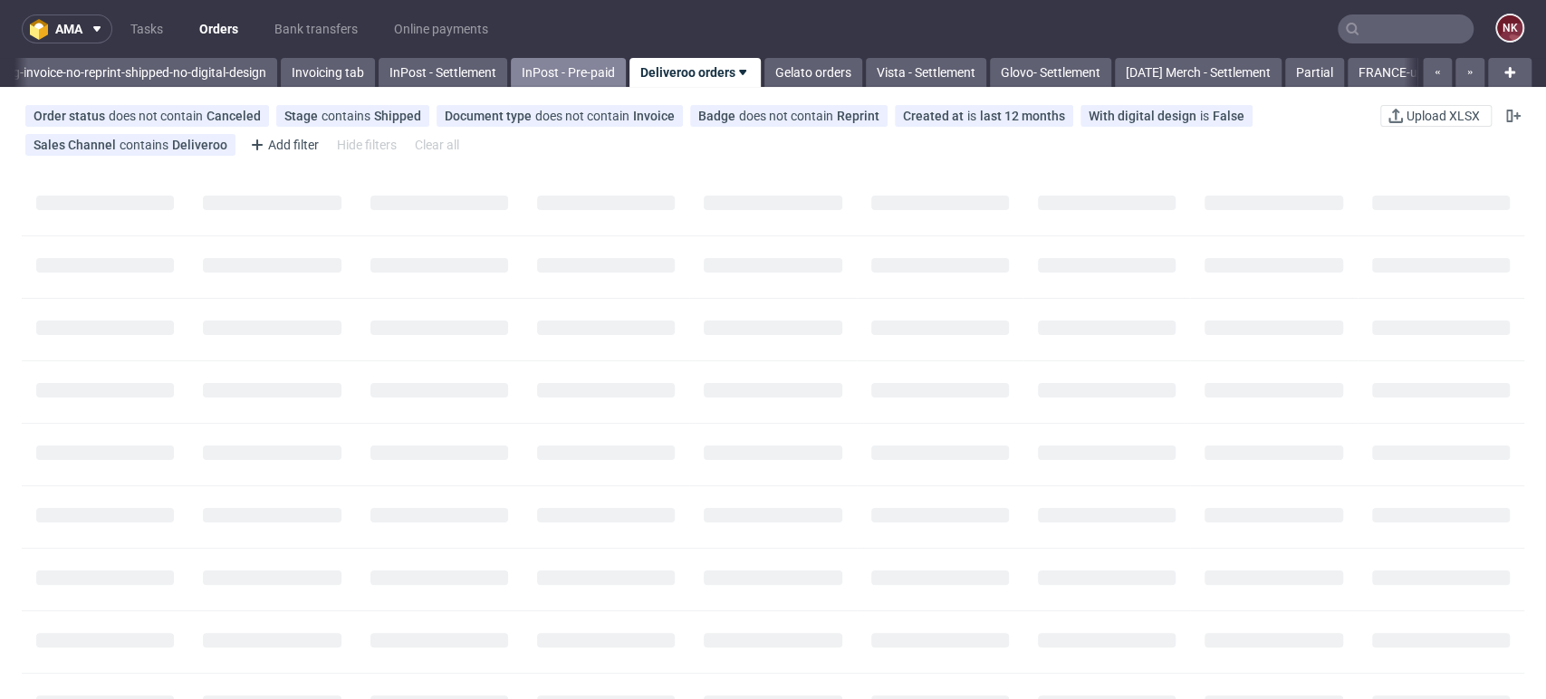
scroll to position [0, 3123]
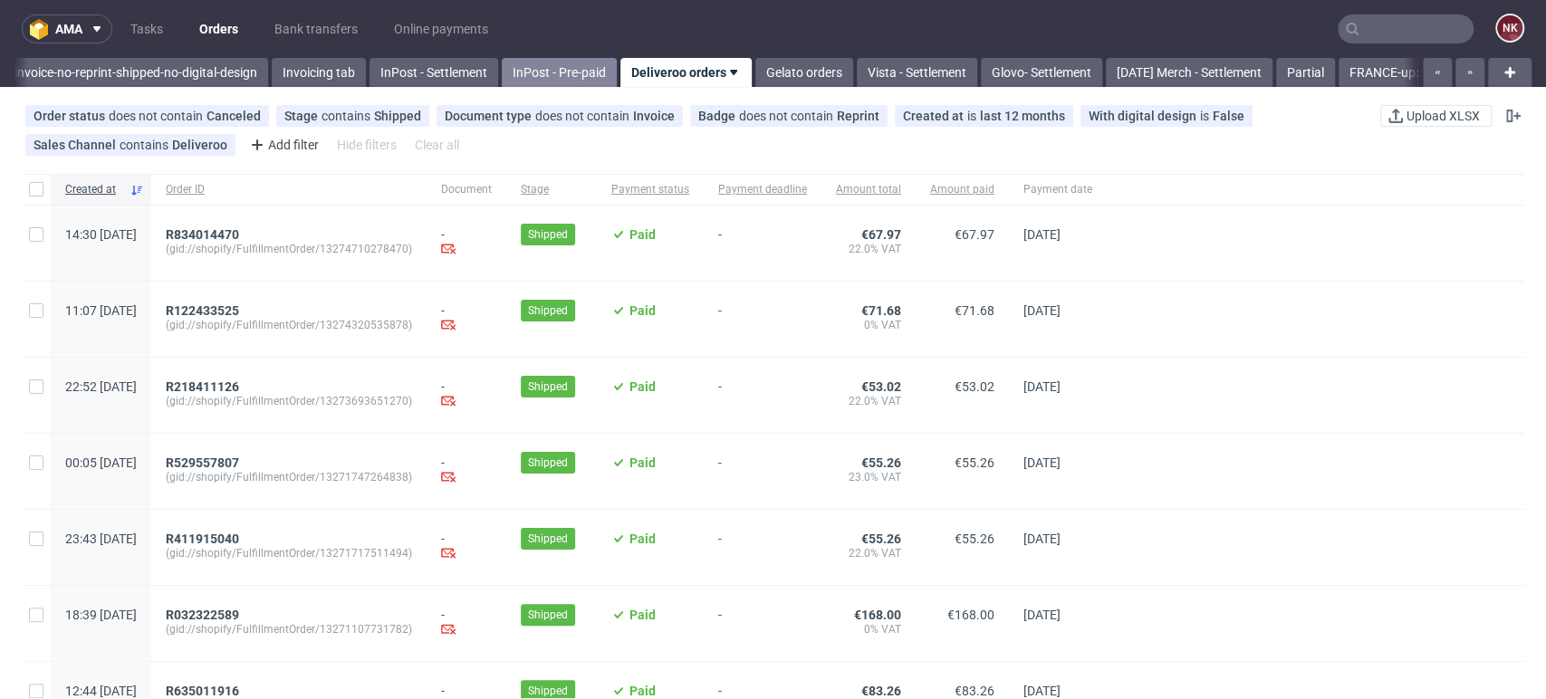
click at [582, 63] on link "InPost - Pre-paid" at bounding box center [559, 72] width 115 height 29
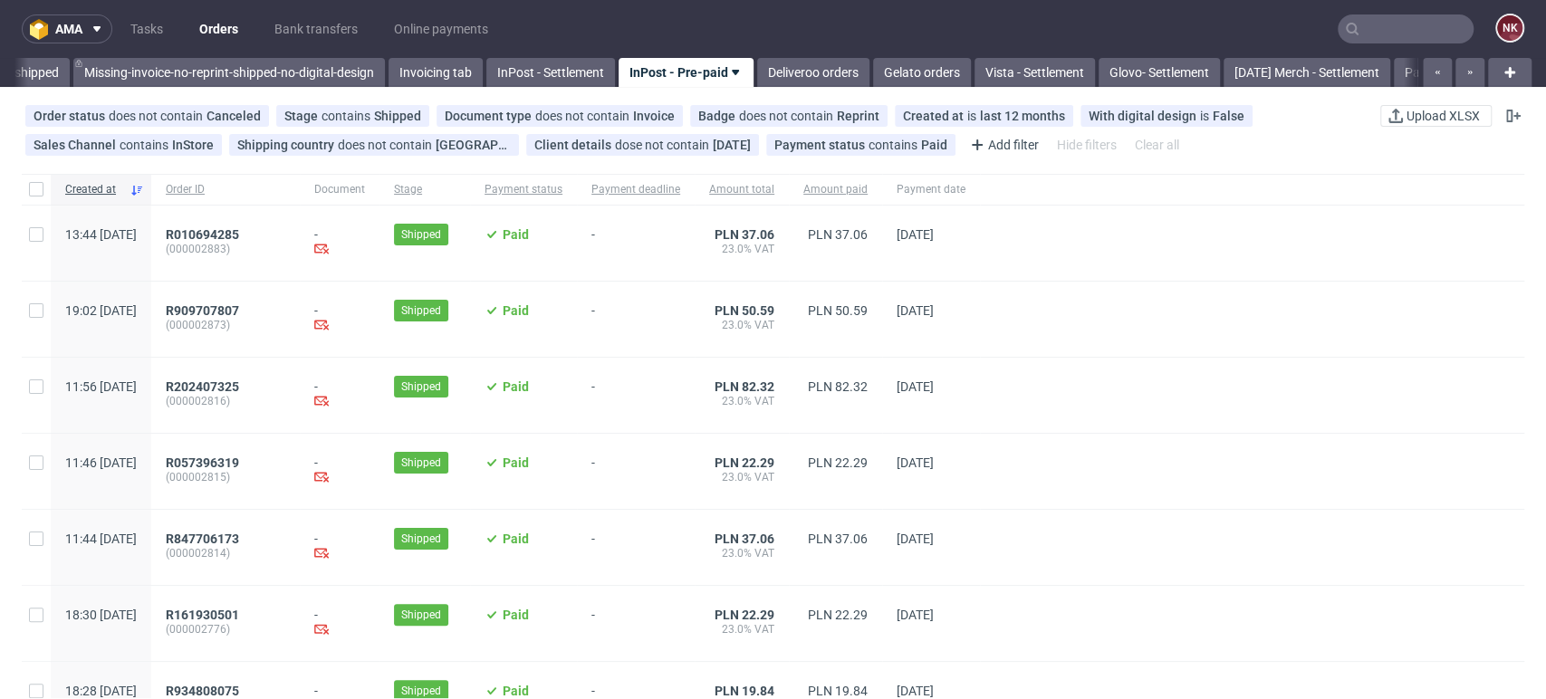
click at [1444, 559] on div at bounding box center [1252, 547] width 544 height 75
click at [849, 64] on link "Deliveroo orders" at bounding box center [813, 72] width 112 height 29
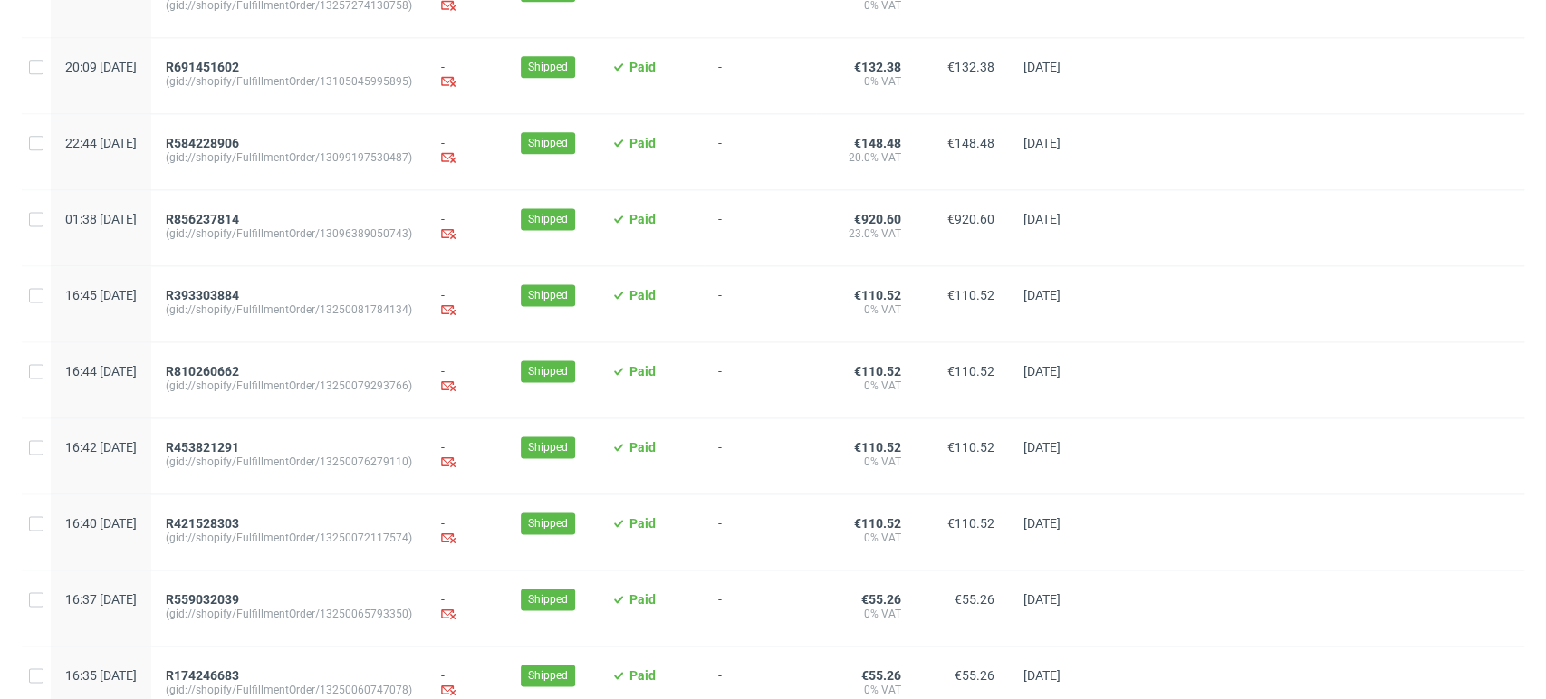
scroll to position [1858, 0]
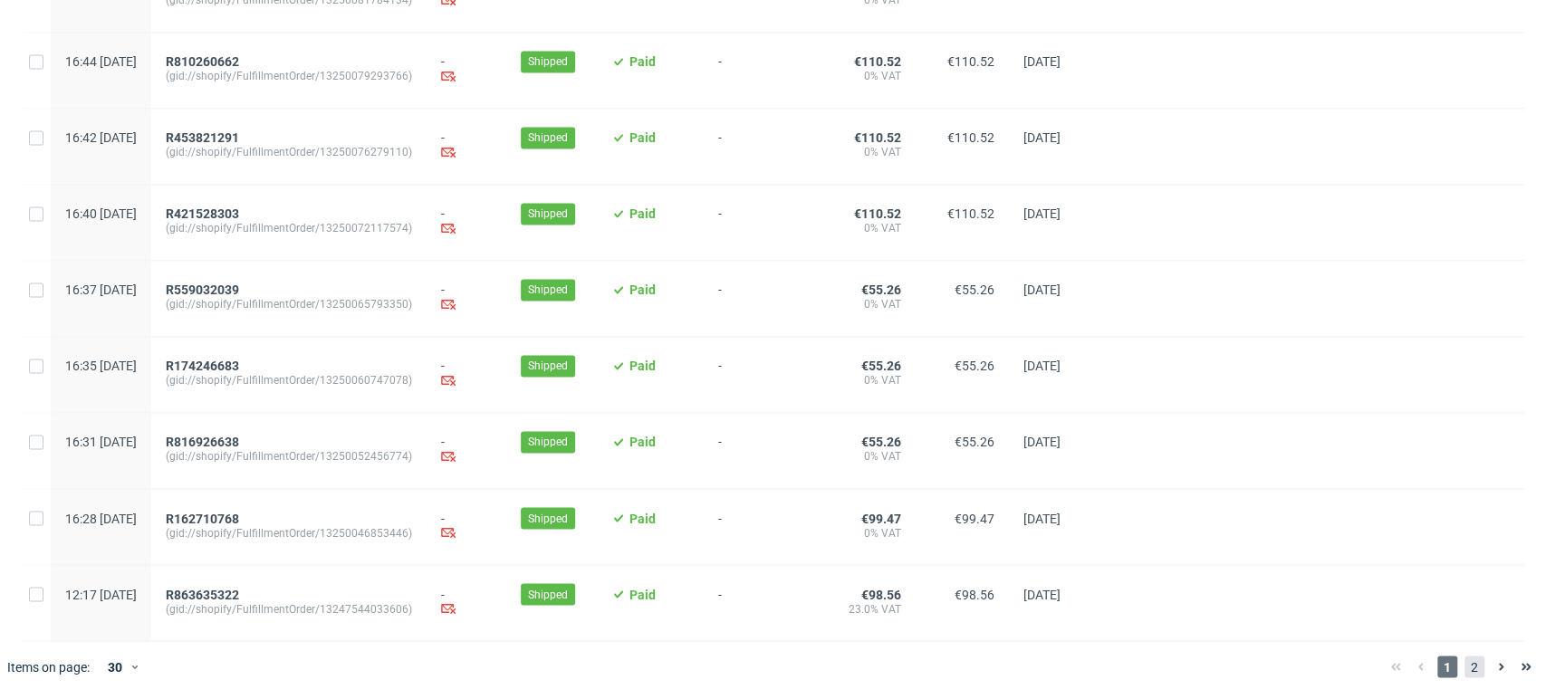
click at [1465, 666] on span "2" at bounding box center [1475, 667] width 20 height 22
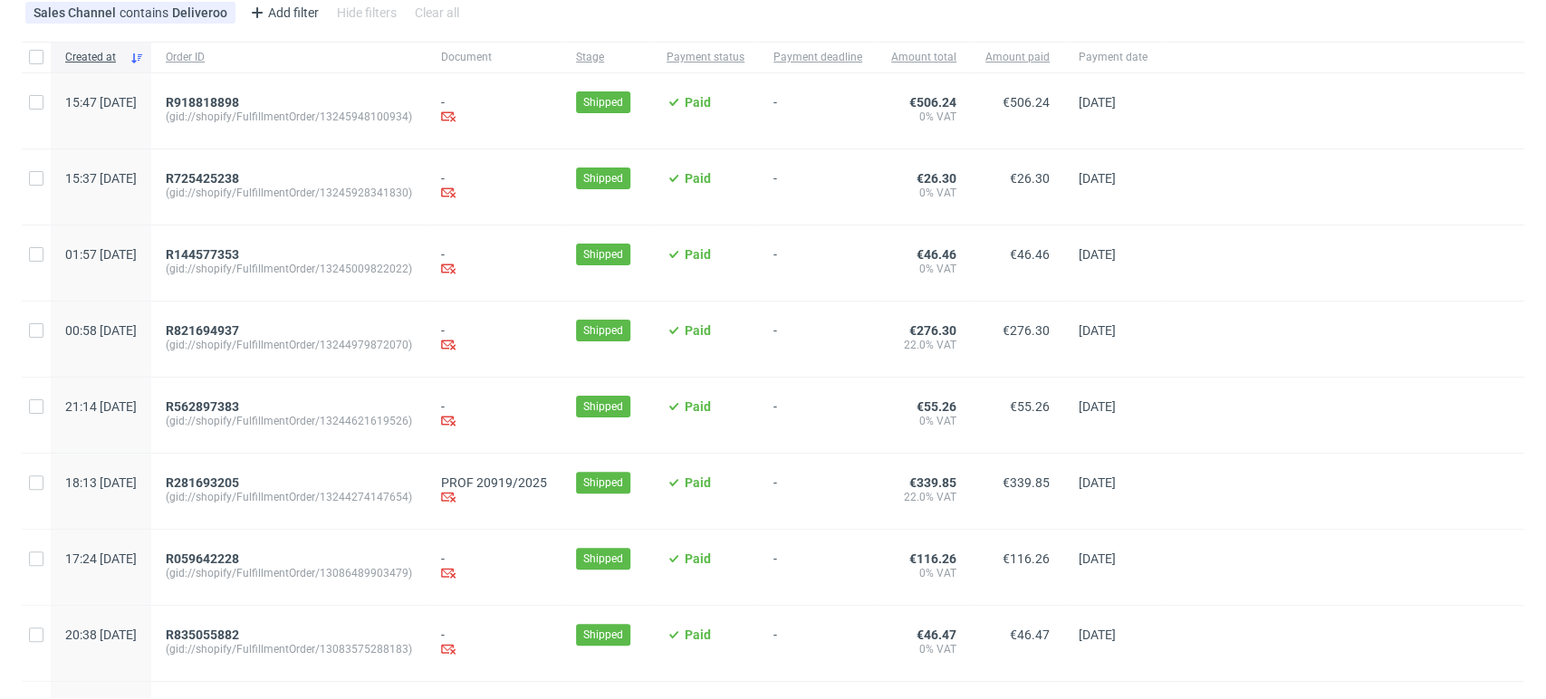
scroll to position [252, 0]
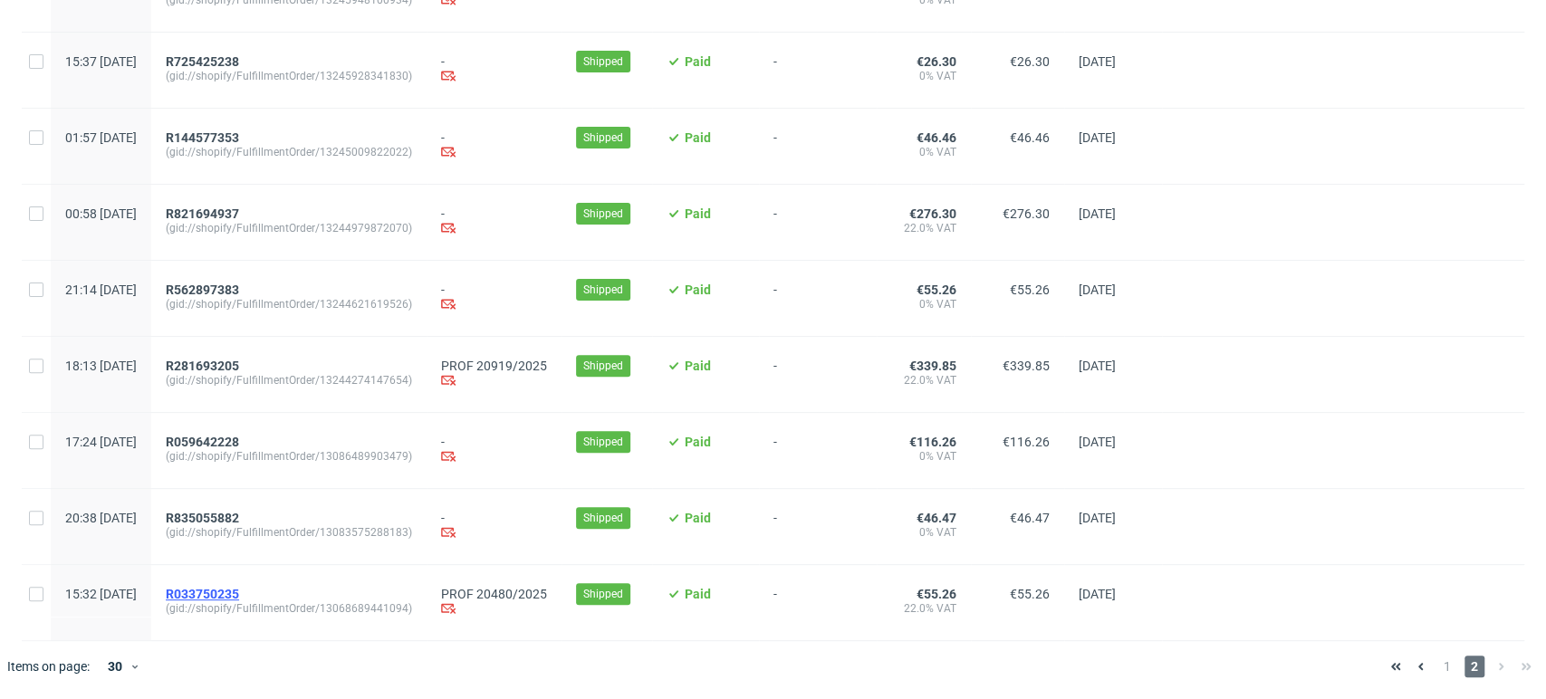
click at [239, 592] on span "R033750235" at bounding box center [202, 594] width 73 height 14
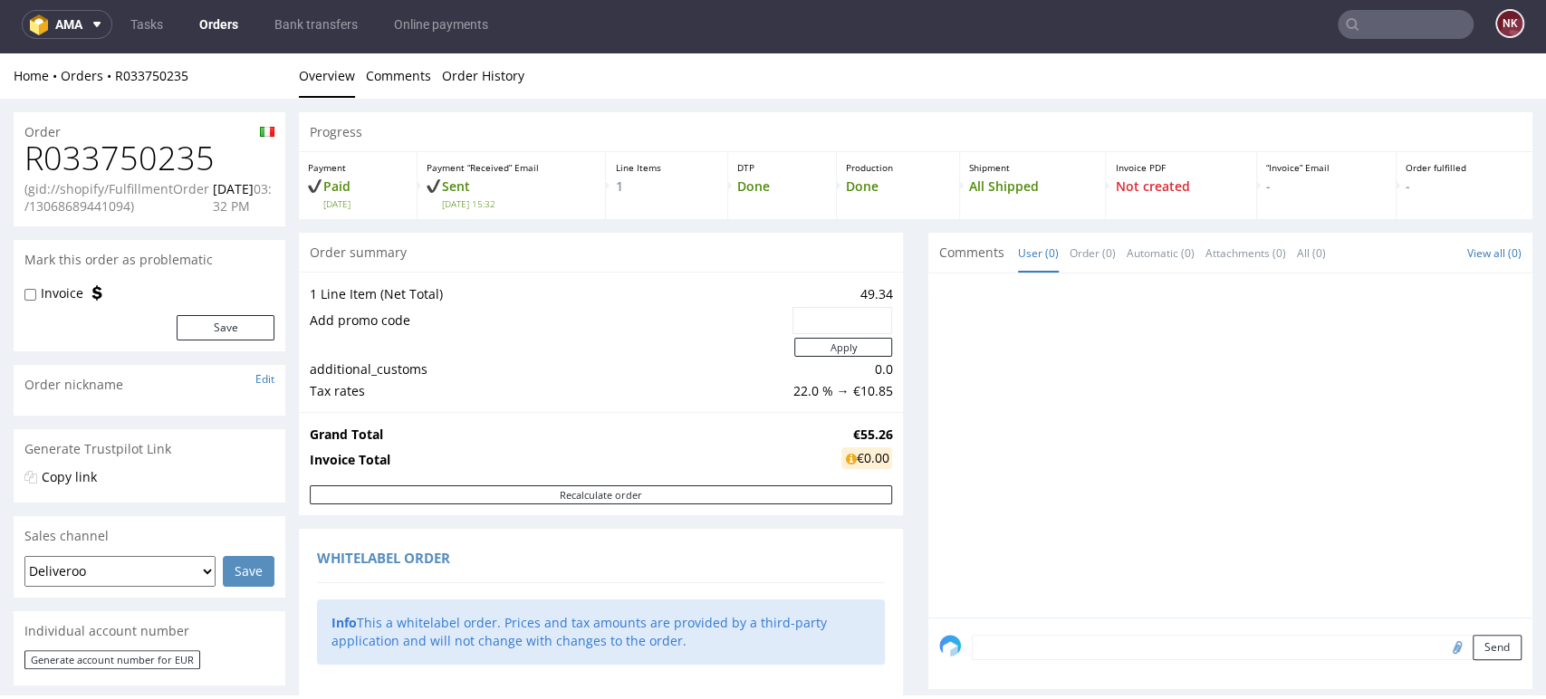
click at [319, 19] on link "Bank transfers" at bounding box center [316, 24] width 105 height 29
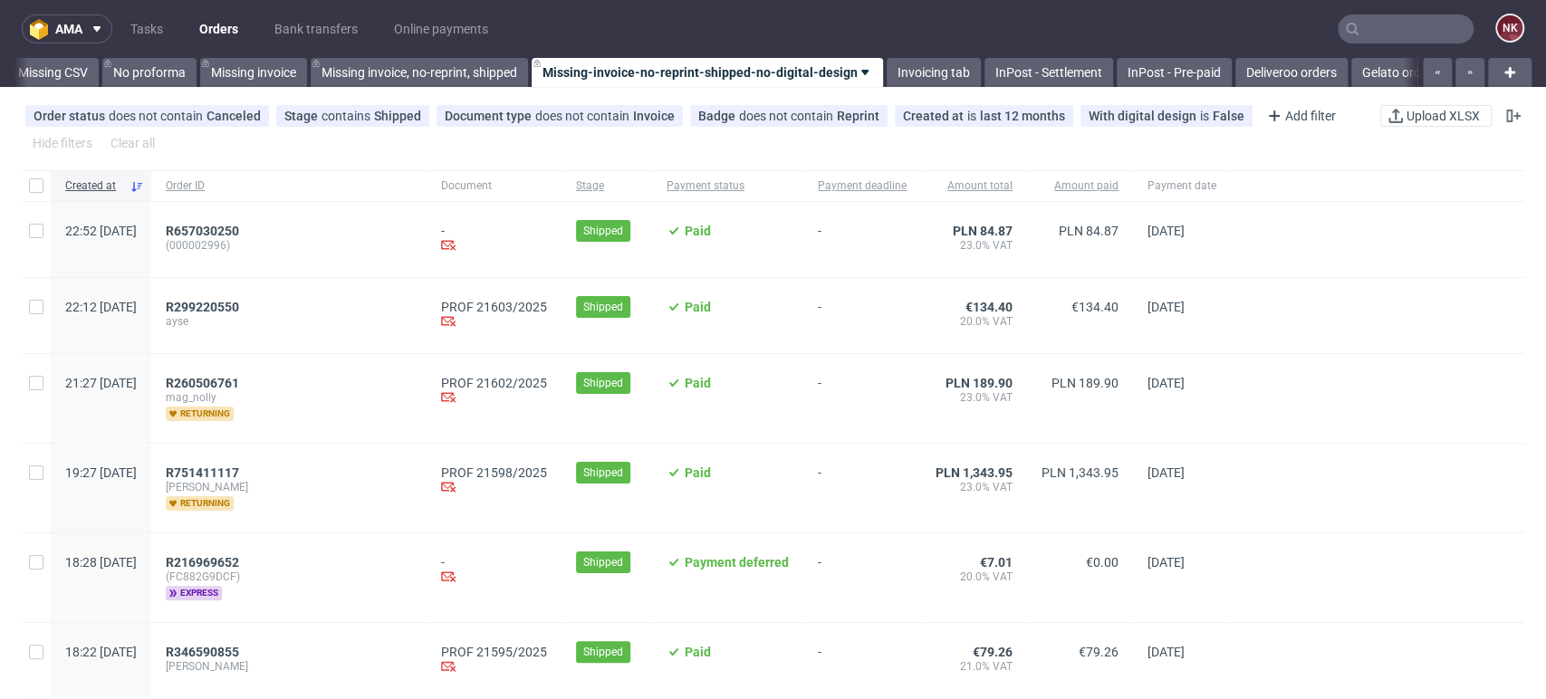
scroll to position [0, 2564]
click at [239, 230] on span "R657030250" at bounding box center [202, 231] width 73 height 14
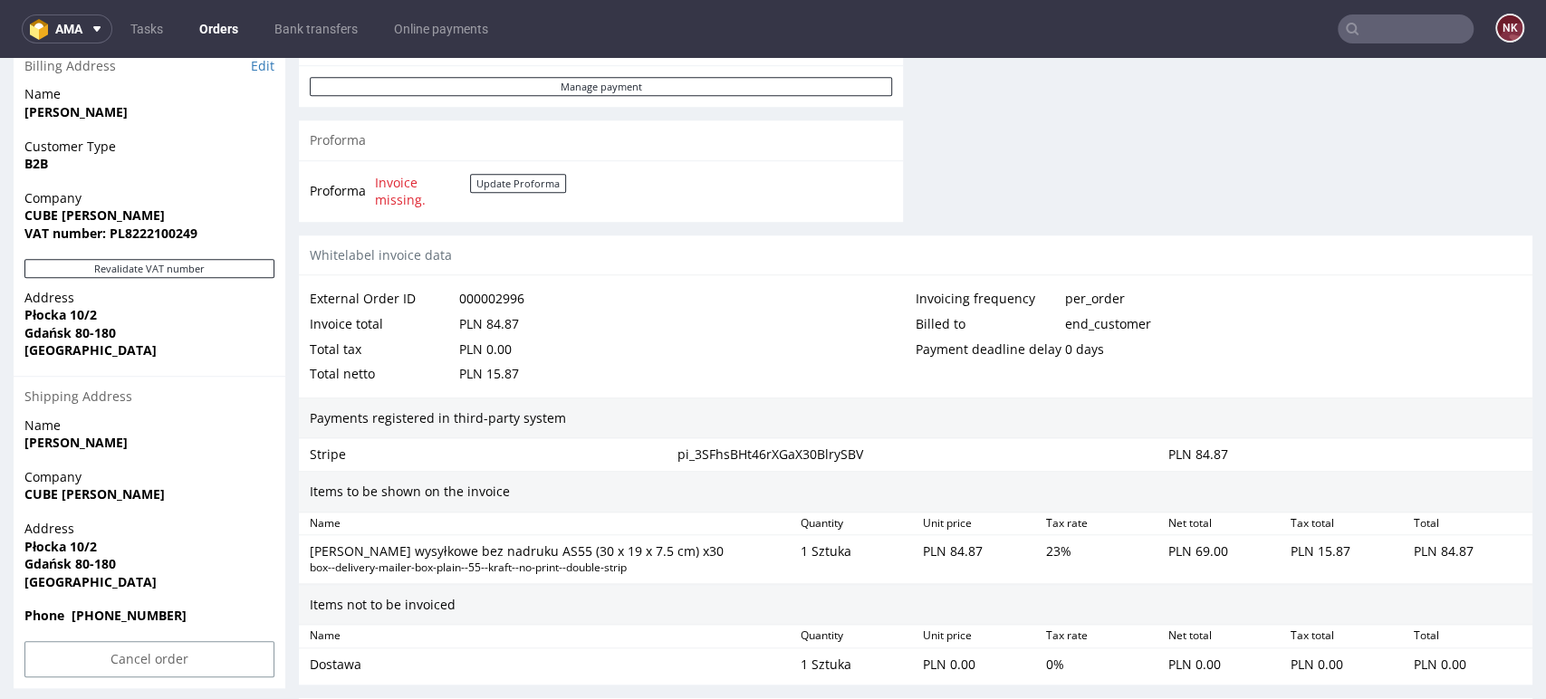
scroll to position [906, 0]
